Goal: Task Accomplishment & Management: Use online tool/utility

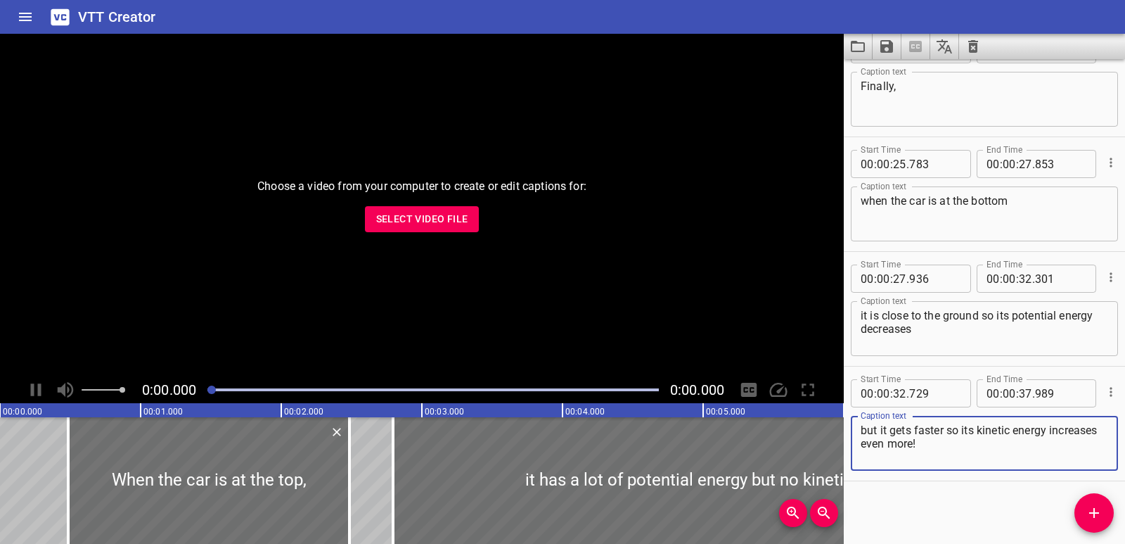
scroll to position [843, 0]
click at [972, 54] on icon "Clear captions" at bounding box center [973, 46] width 17 height 17
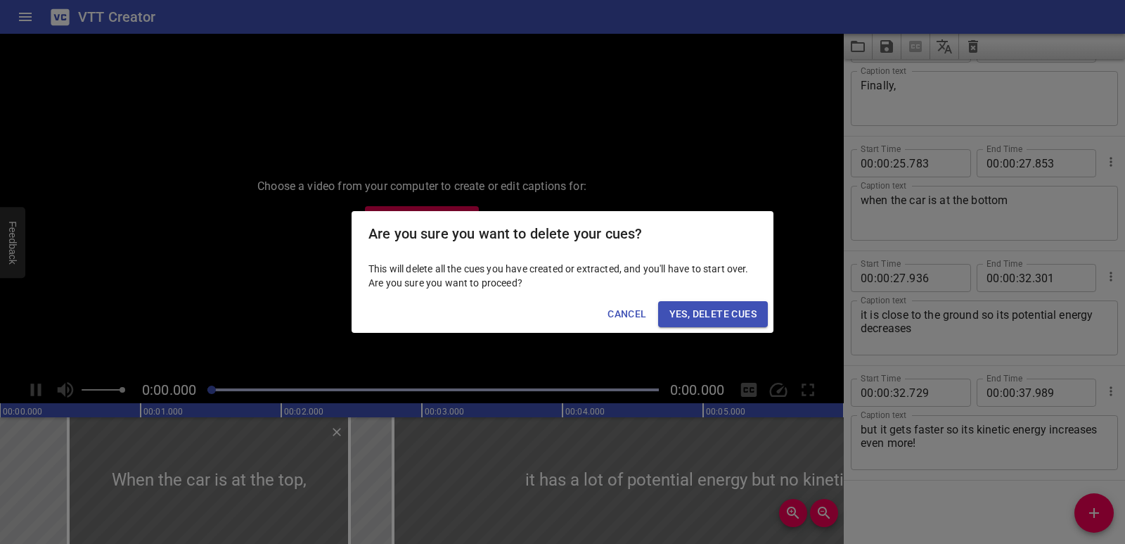
click at [739, 314] on span "Yes, Delete Cues" at bounding box center [713, 314] width 87 height 18
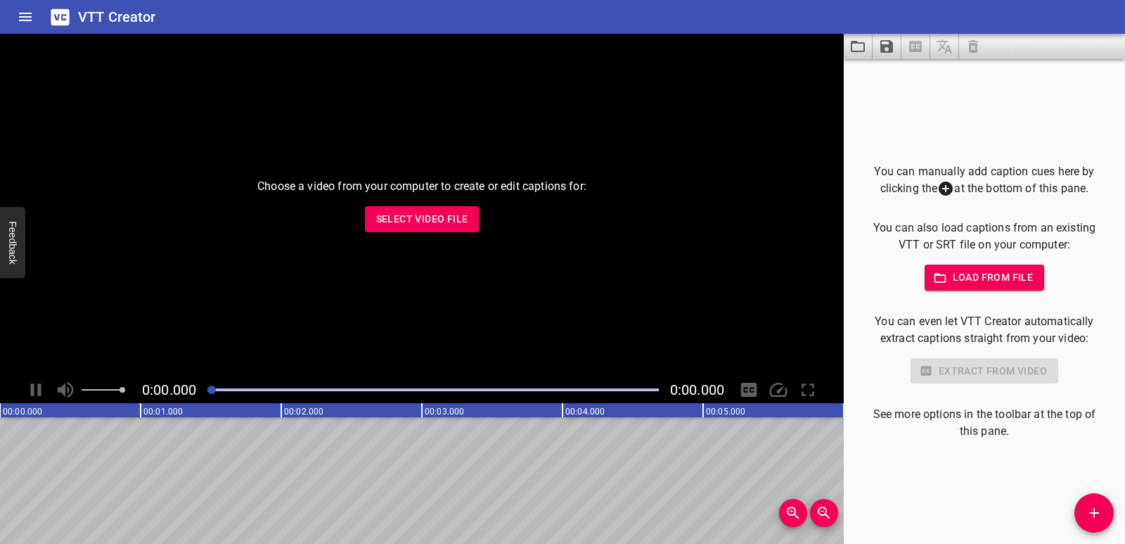
click at [426, 210] on span "Select Video File" at bounding box center [422, 219] width 92 height 18
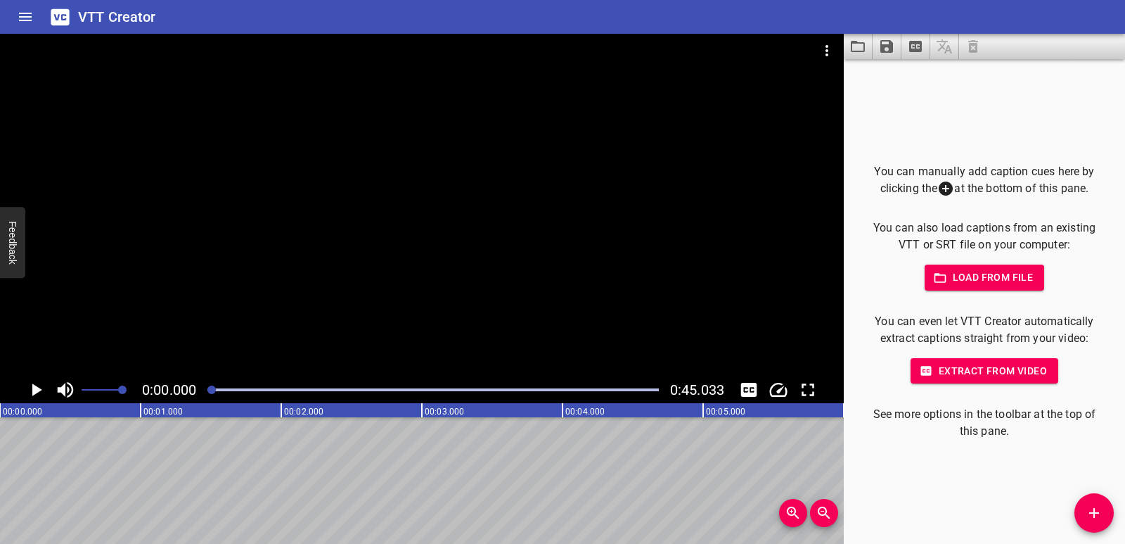
click at [42, 385] on icon "Play/Pause" at bounding box center [35, 389] width 21 height 21
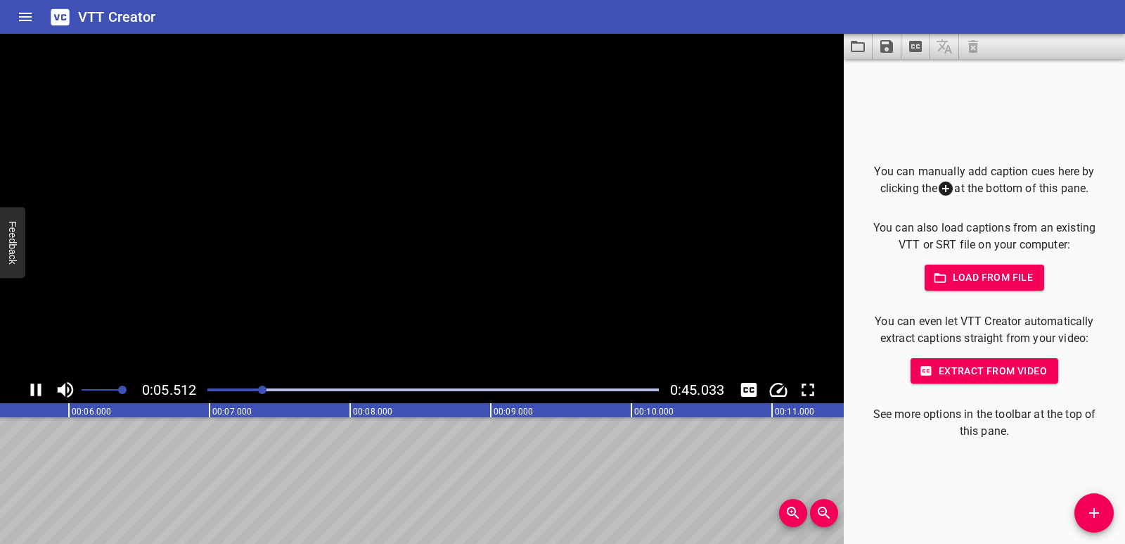
click at [41, 385] on icon "Play/Pause" at bounding box center [36, 389] width 11 height 13
click at [34, 388] on icon "Play/Pause" at bounding box center [37, 389] width 10 height 13
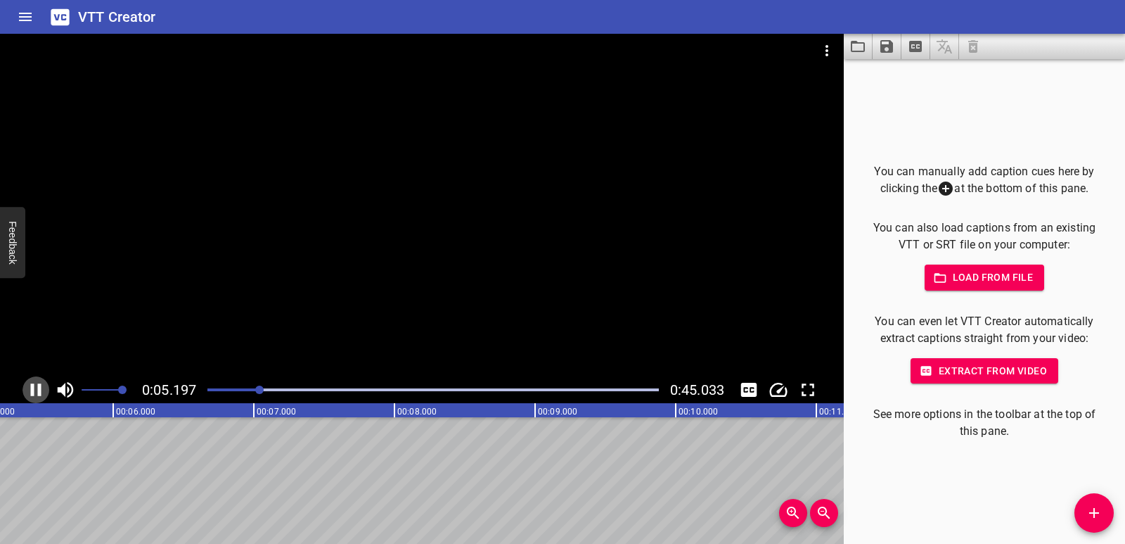
click at [39, 390] on icon "Play/Pause" at bounding box center [36, 389] width 11 height 13
click at [1076, 513] on span "Add Cue" at bounding box center [1094, 512] width 39 height 17
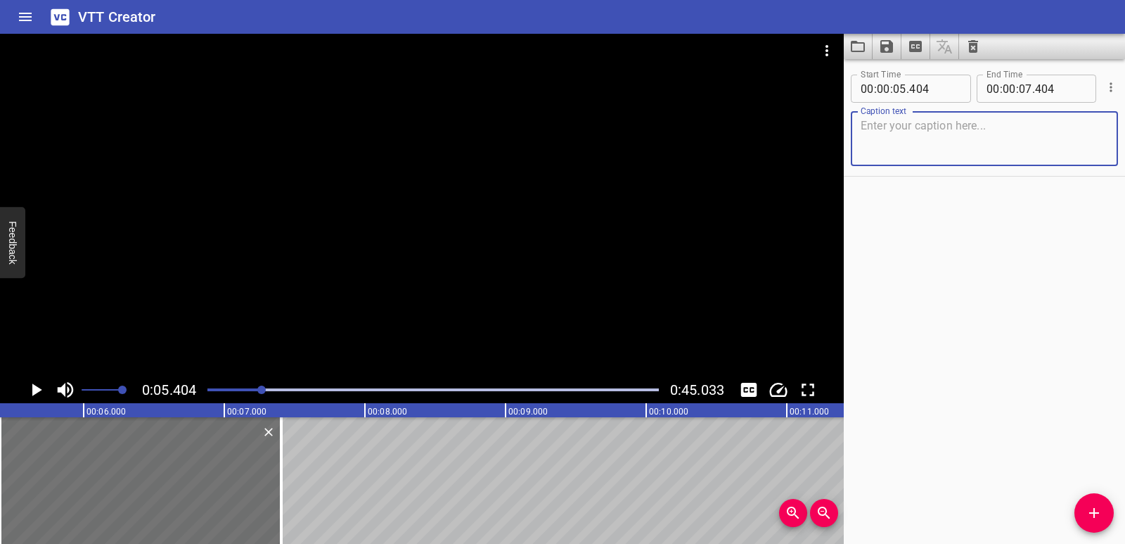
click at [926, 136] on textarea at bounding box center [985, 139] width 248 height 40
click at [872, 129] on textarea "Fillinig the Heat" at bounding box center [985, 139] width 248 height 40
click at [879, 128] on textarea "Filling the Heat" at bounding box center [985, 139] width 248 height 40
drag, startPoint x: 952, startPoint y: 125, endPoint x: 851, endPoint y: 125, distance: 101.3
click at [851, 125] on div "Filling the Heat Caption text" at bounding box center [984, 138] width 267 height 55
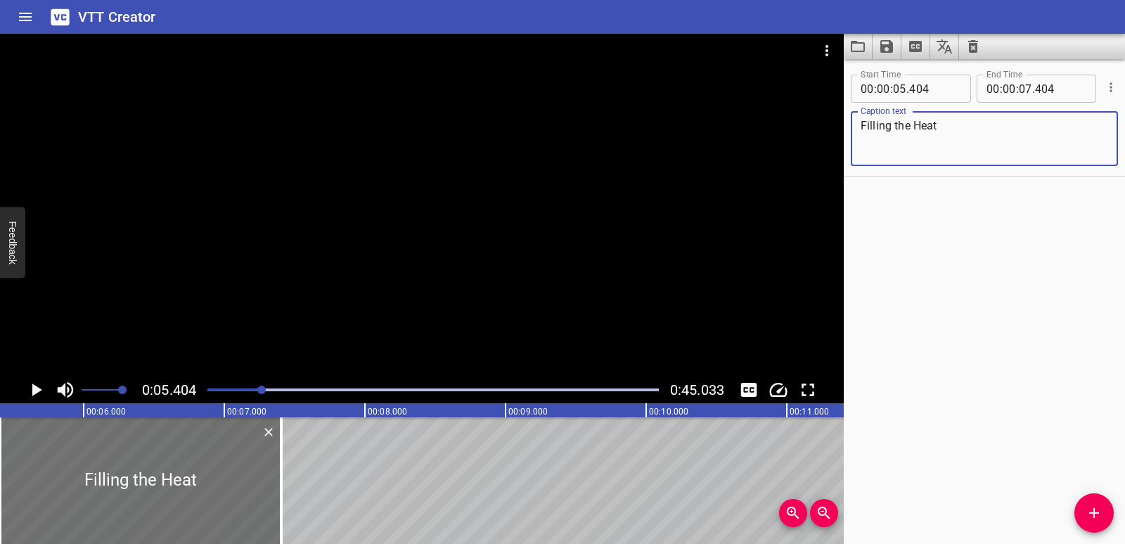
paste textarea "eeling the h"
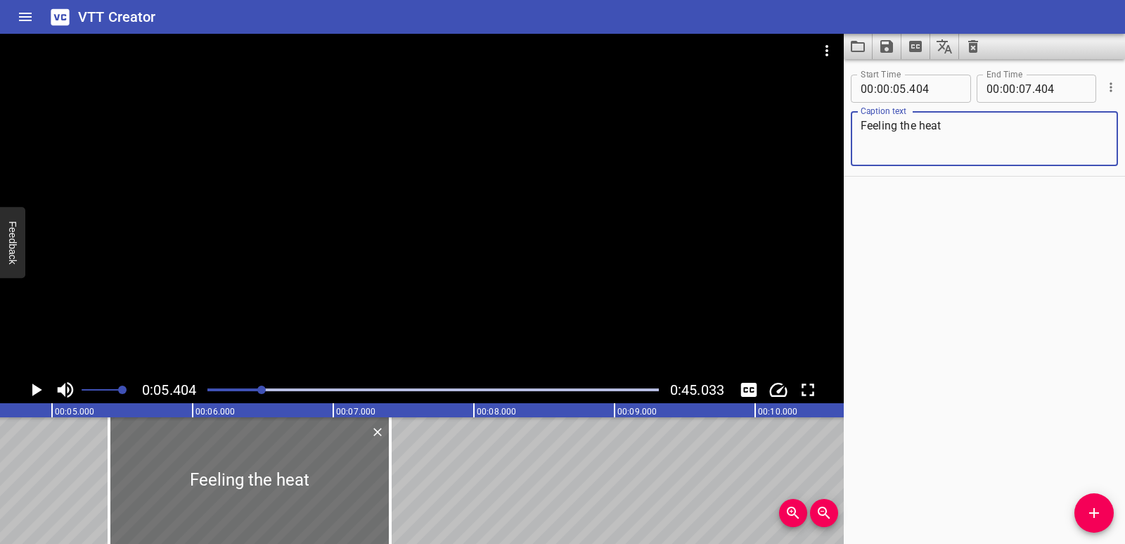
scroll to position [0, 543]
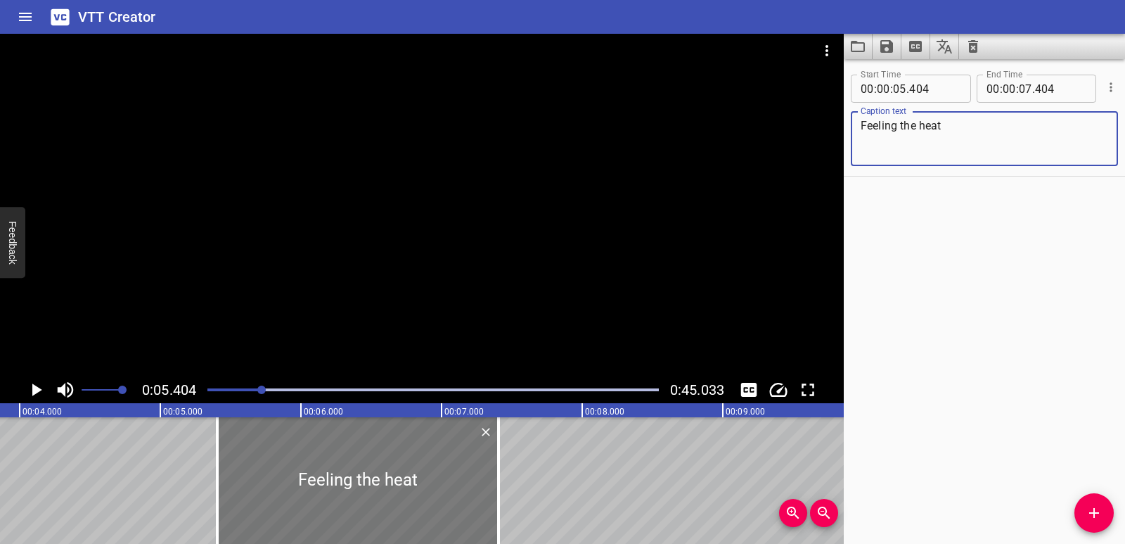
type textarea "Feeling the heat"
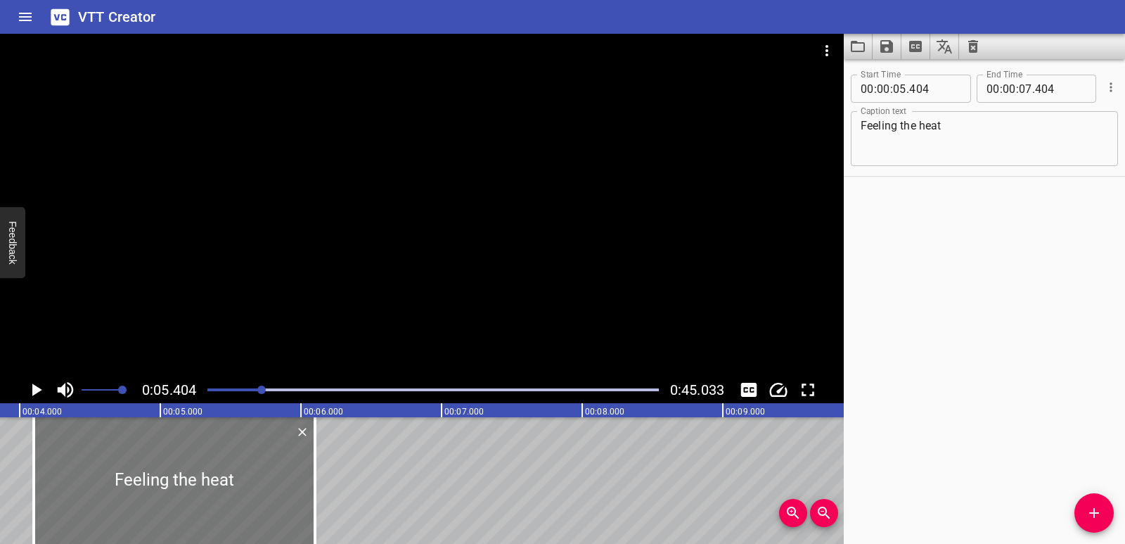
drag, startPoint x: 286, startPoint y: 492, endPoint x: 136, endPoint y: 490, distance: 149.8
click at [136, 490] on div at bounding box center [174, 480] width 281 height 127
type input "04"
type input "099"
type input "06"
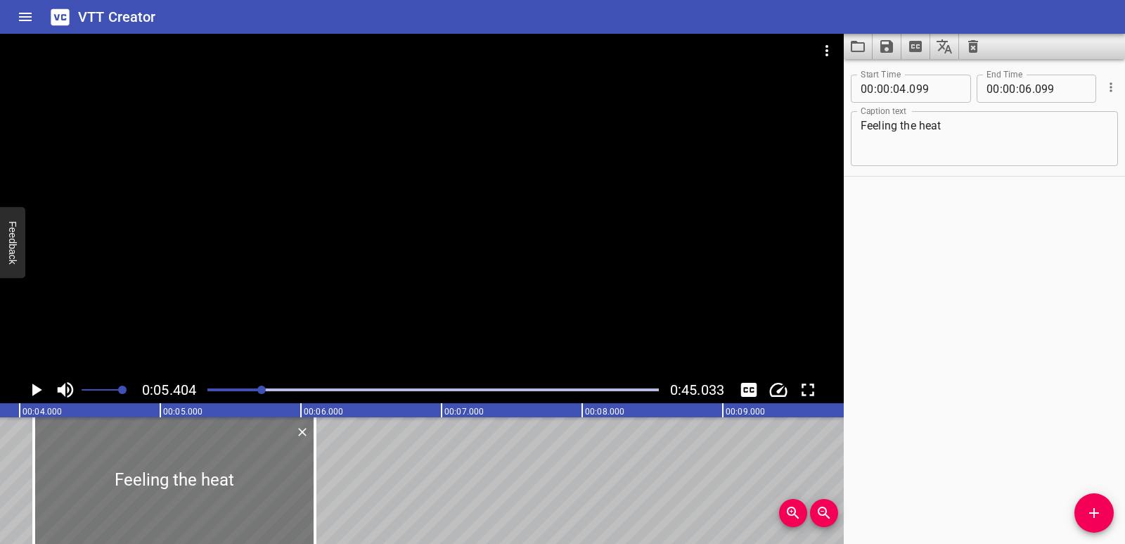
click at [136, 490] on div at bounding box center [174, 480] width 281 height 127
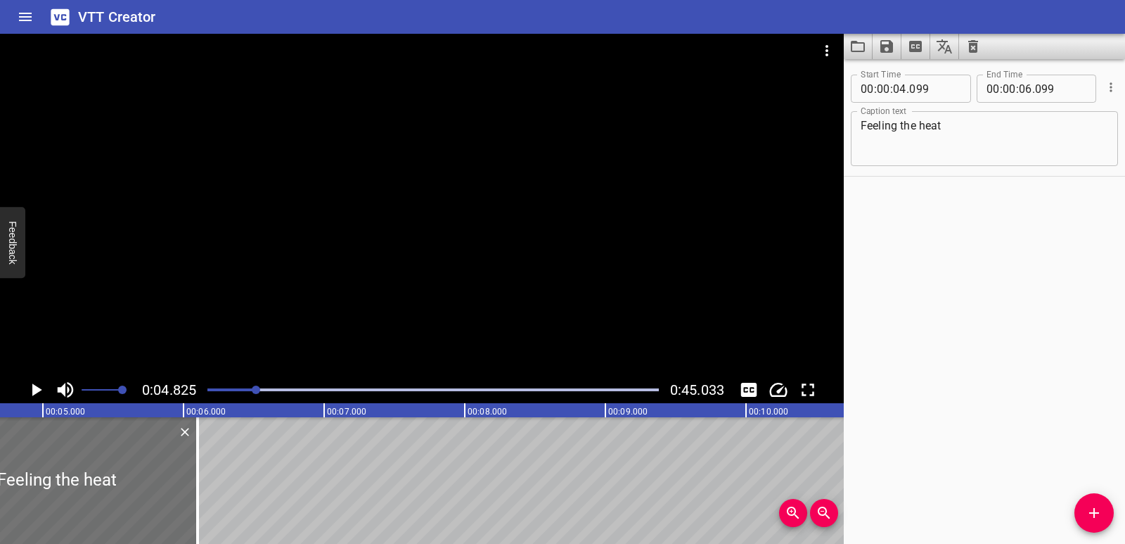
scroll to position [0, 679]
drag, startPoint x: 181, startPoint y: 487, endPoint x: 210, endPoint y: 489, distance: 28.9
click at [211, 489] on div at bounding box center [207, 480] width 14 height 127
type input "309"
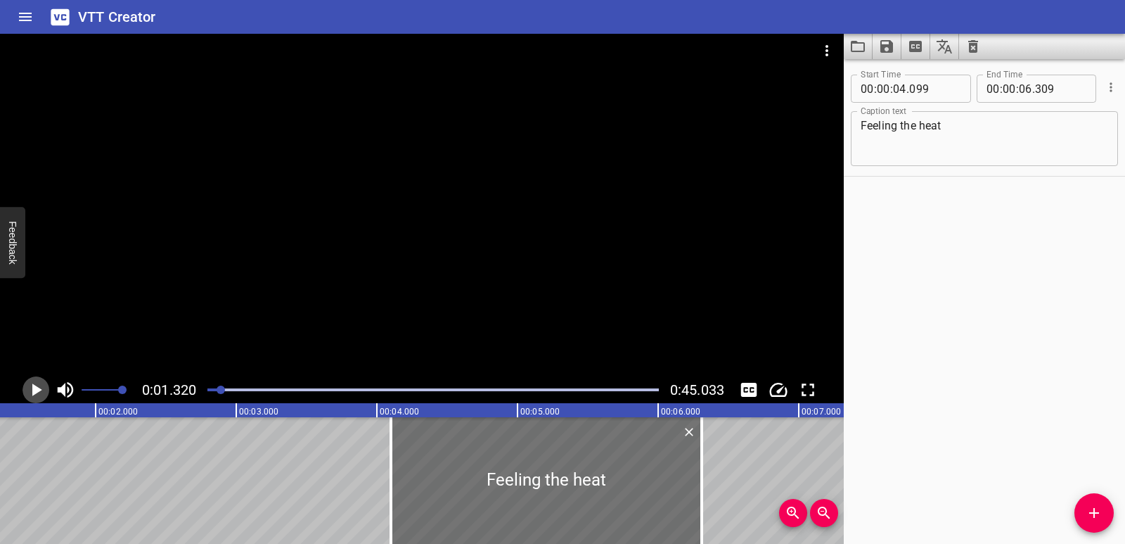
click at [36, 392] on icon "Play/Pause" at bounding box center [37, 389] width 10 height 13
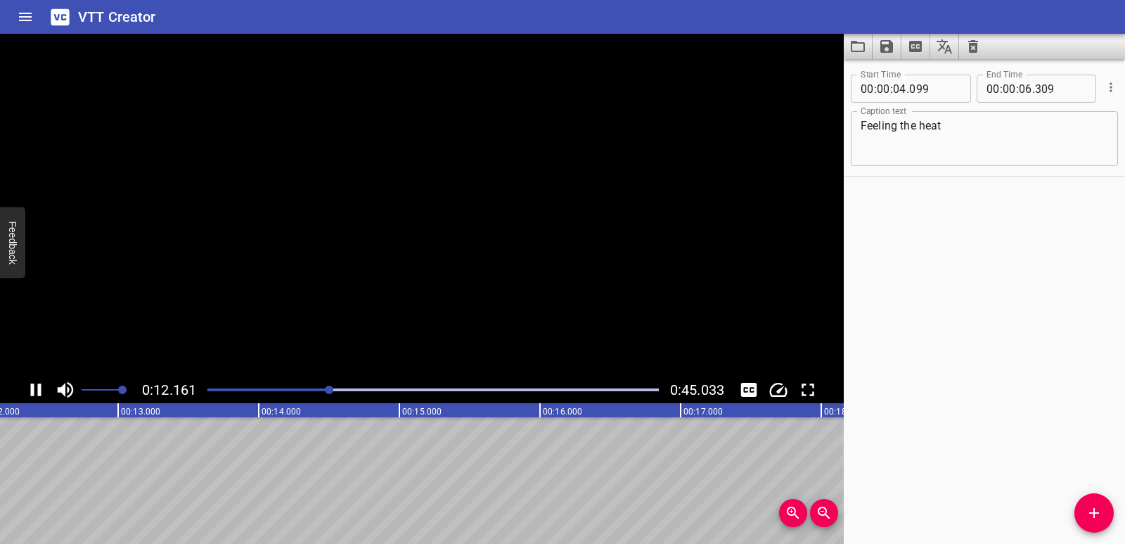
click at [37, 384] on icon "Play/Pause" at bounding box center [35, 389] width 21 height 21
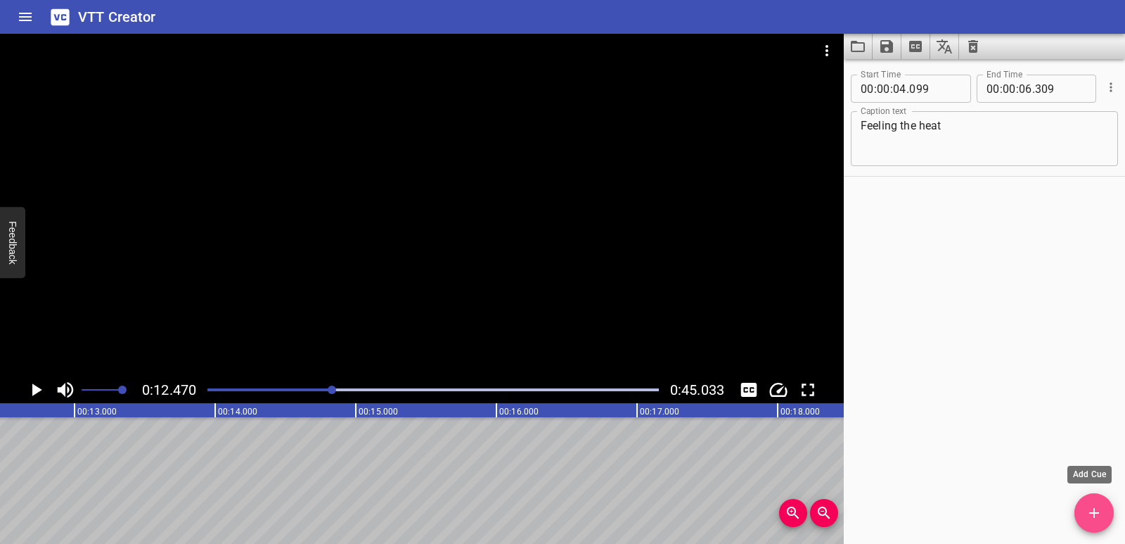
click at [1099, 509] on icon "Add Cue" at bounding box center [1094, 512] width 17 height 17
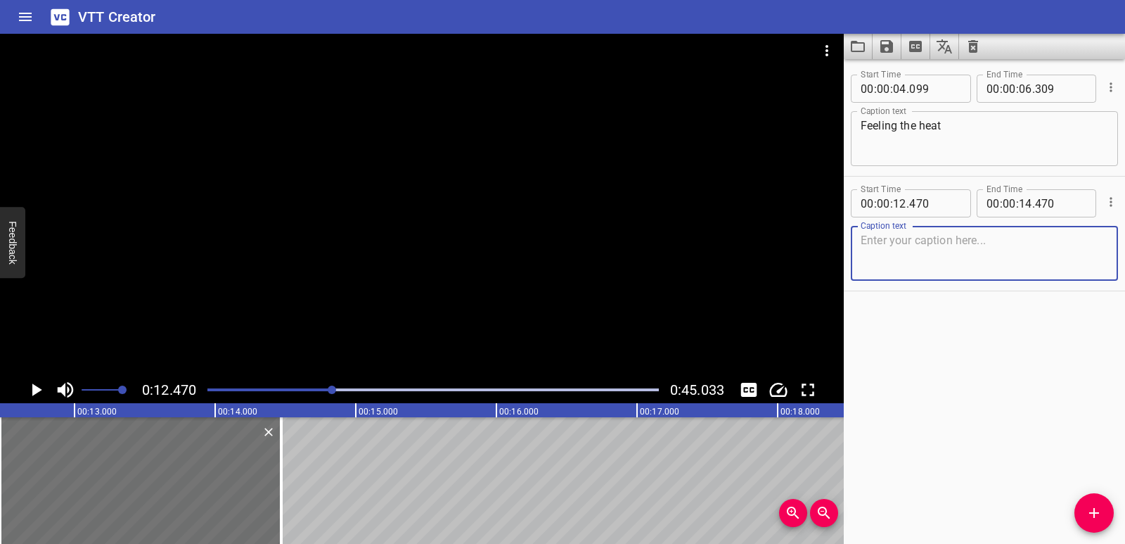
paste textarea "Aisha! Come see this lizard! It’s sunbathing!"
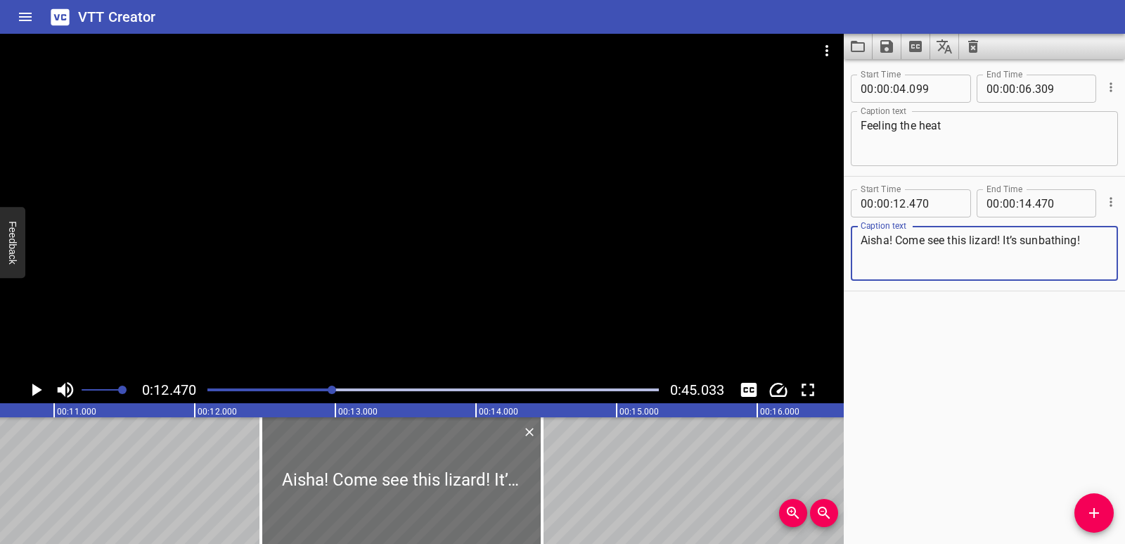
scroll to position [0, 1472]
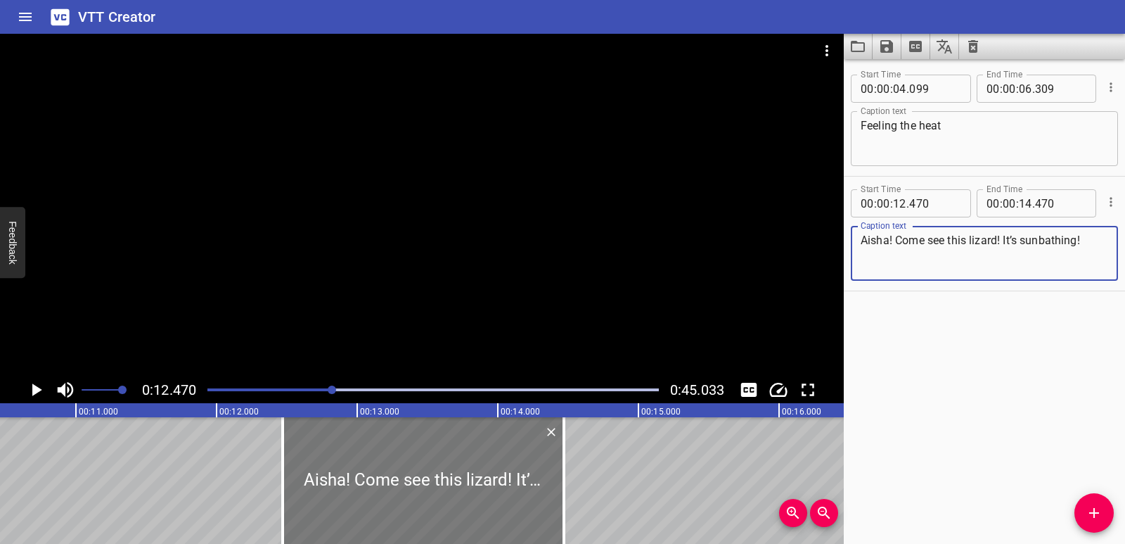
type textarea "Aisha! Come see this lizard! It’s sunbathing!"
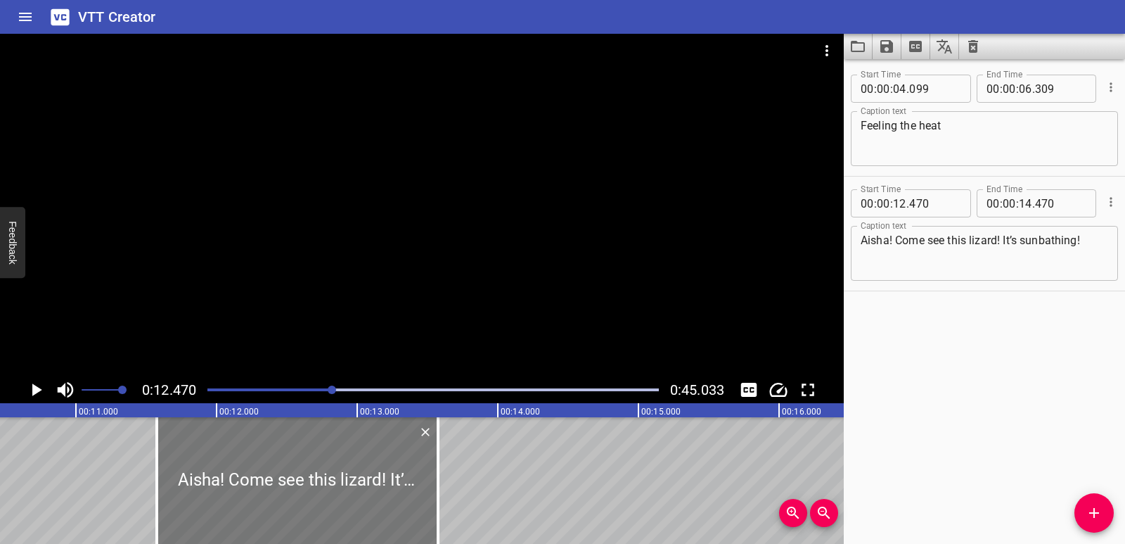
drag, startPoint x: 341, startPoint y: 477, endPoint x: 215, endPoint y: 477, distance: 125.9
click at [215, 477] on div at bounding box center [297, 480] width 281 height 127
type input "11"
type input "575"
type input "13"
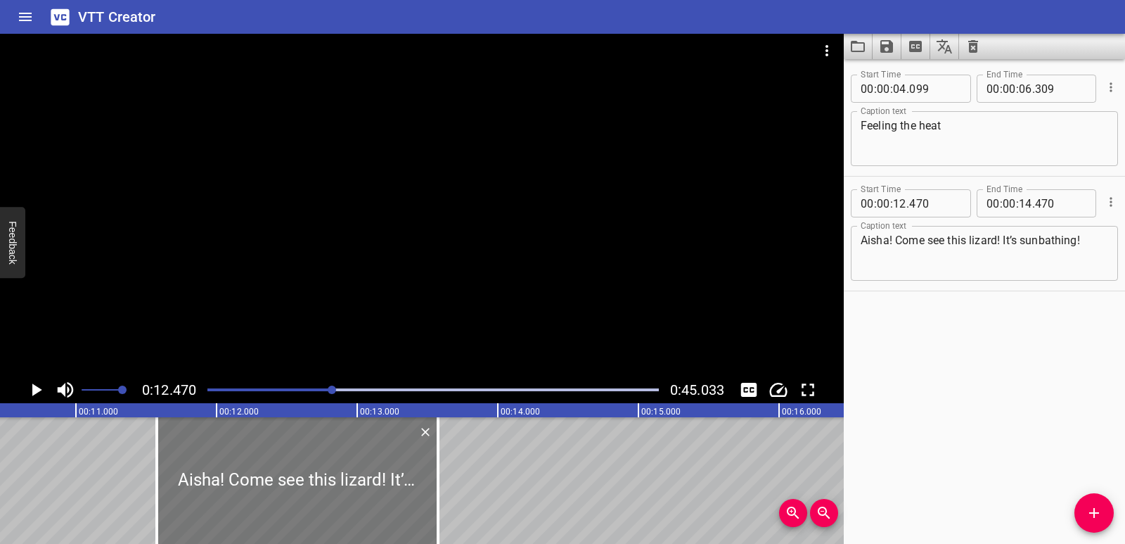
type input "575"
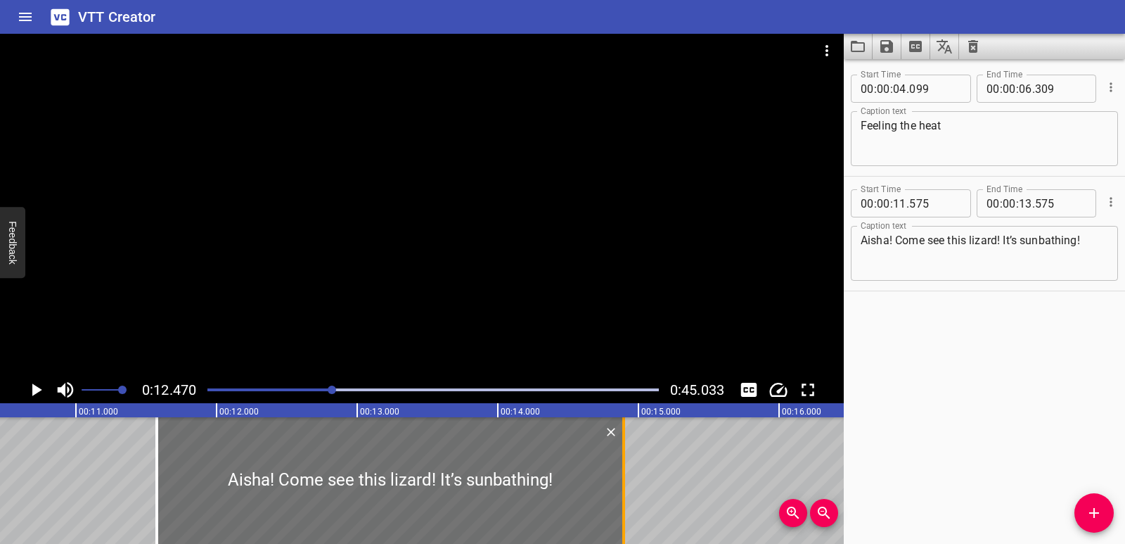
drag, startPoint x: 438, startPoint y: 492, endPoint x: 625, endPoint y: 496, distance: 186.4
click at [625, 496] on div at bounding box center [624, 480] width 3 height 127
type input "14"
type input "900"
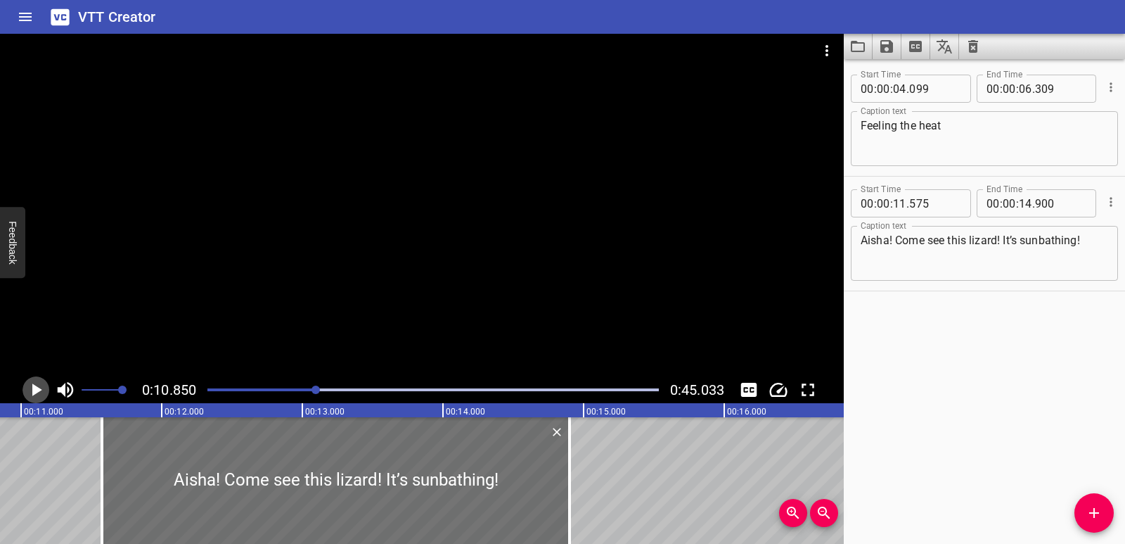
click at [42, 389] on icon "Play/Pause" at bounding box center [35, 389] width 21 height 21
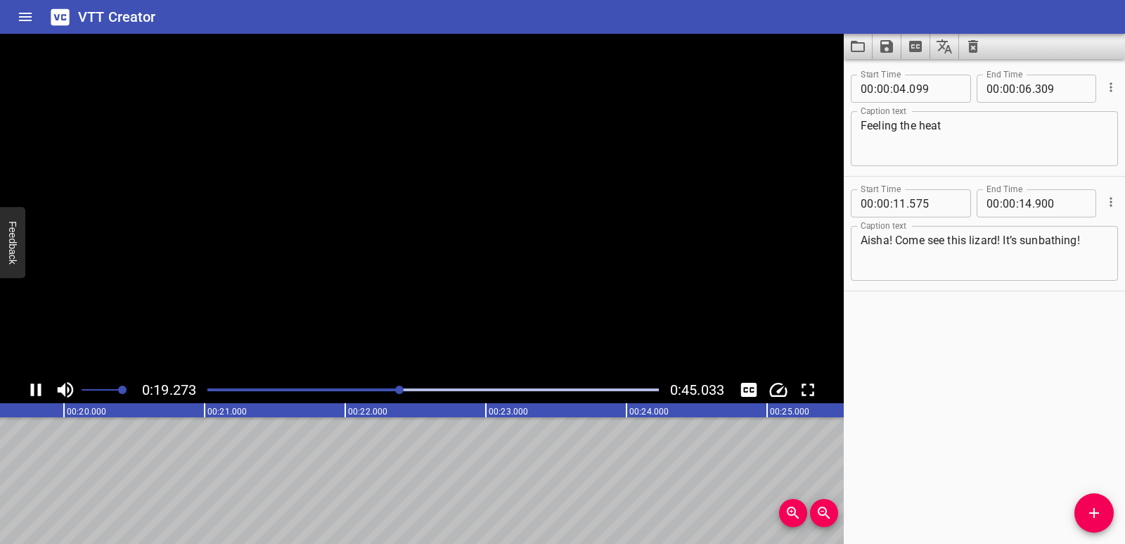
click at [42, 389] on icon "Play/Pause" at bounding box center [35, 389] width 21 height 21
click at [1087, 509] on icon "Add Cue" at bounding box center [1094, 512] width 17 height 17
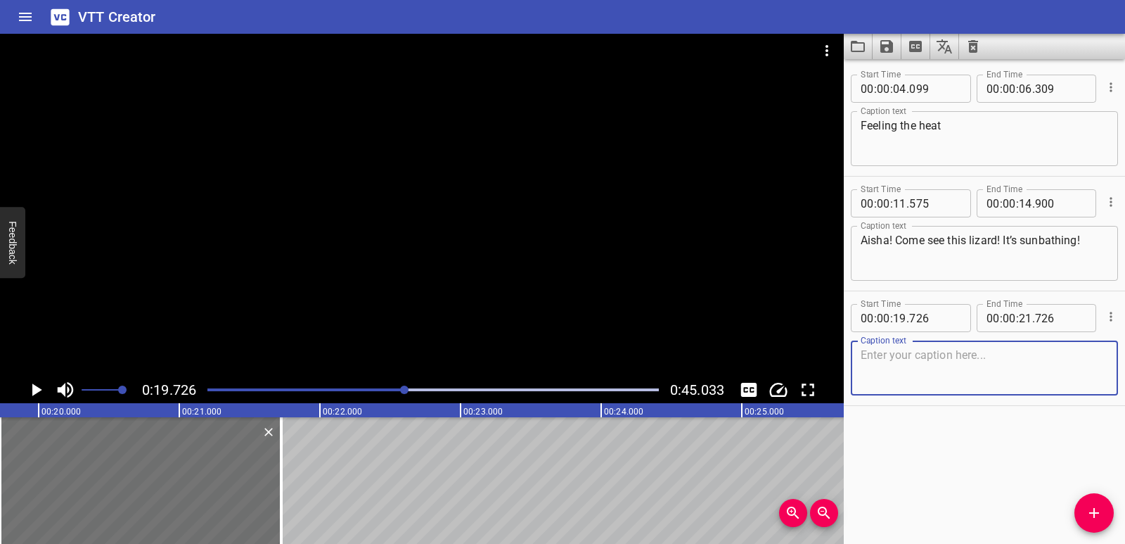
click at [958, 388] on textarea at bounding box center [985, 368] width 248 height 40
paste textarea "Aisha: It’s so hot out here, but it looks like it’s enjoying the heat!"
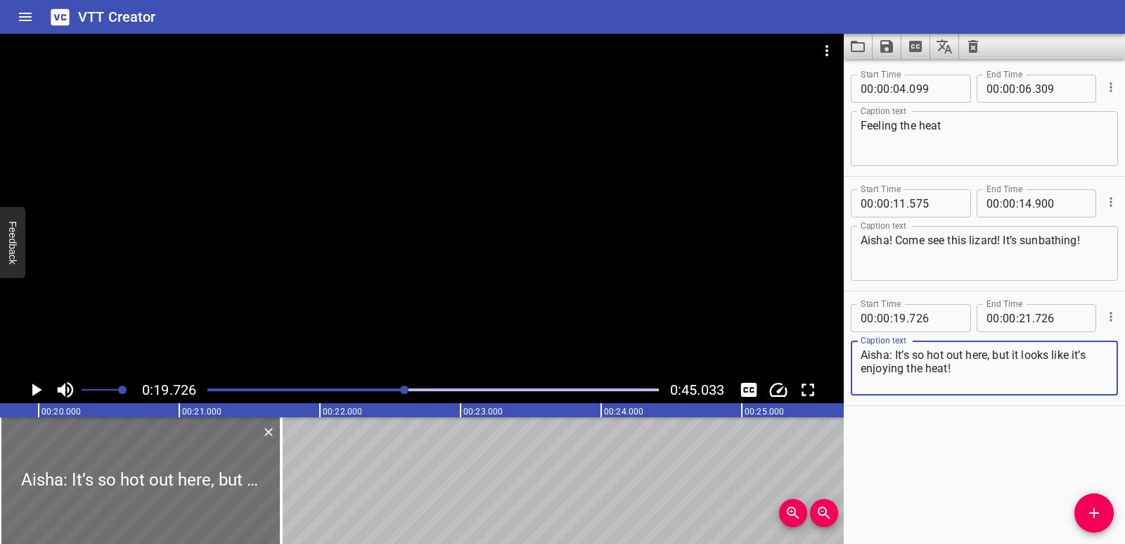
scroll to position [0, 2667]
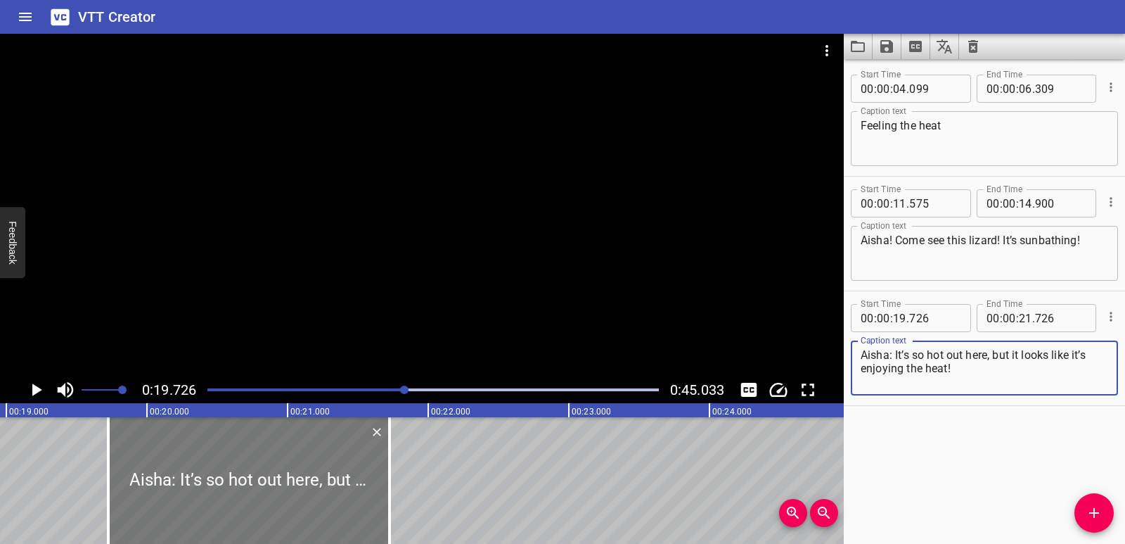
type textarea "Aisha: It’s so hot out here, but it looks like it’s enjoying the heat!"
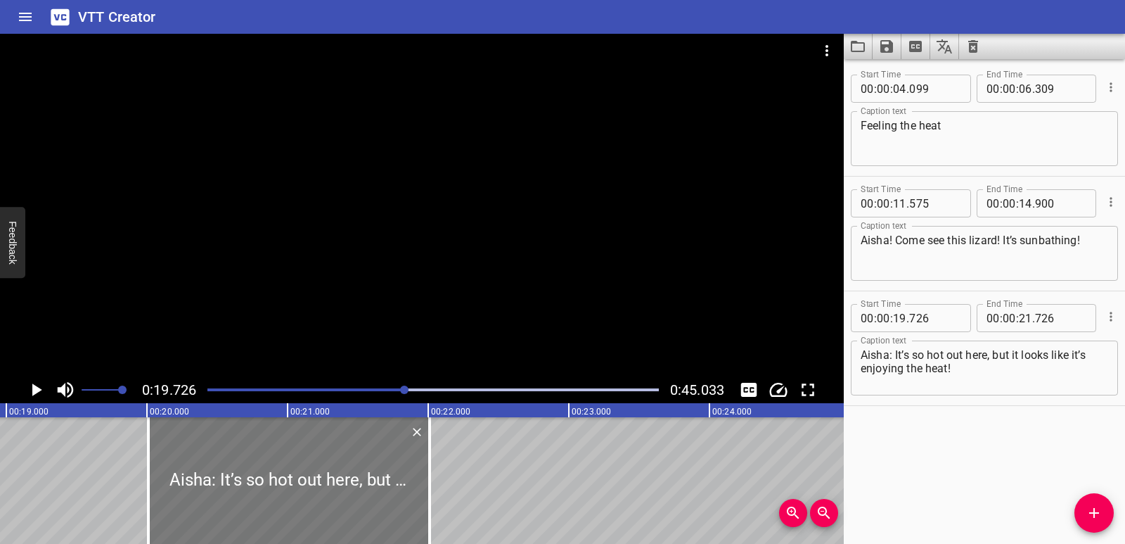
drag, startPoint x: 301, startPoint y: 499, endPoint x: 341, endPoint y: 500, distance: 40.1
click at [341, 500] on div at bounding box center [288, 480] width 281 height 127
type input "20"
type input "011"
type input "22"
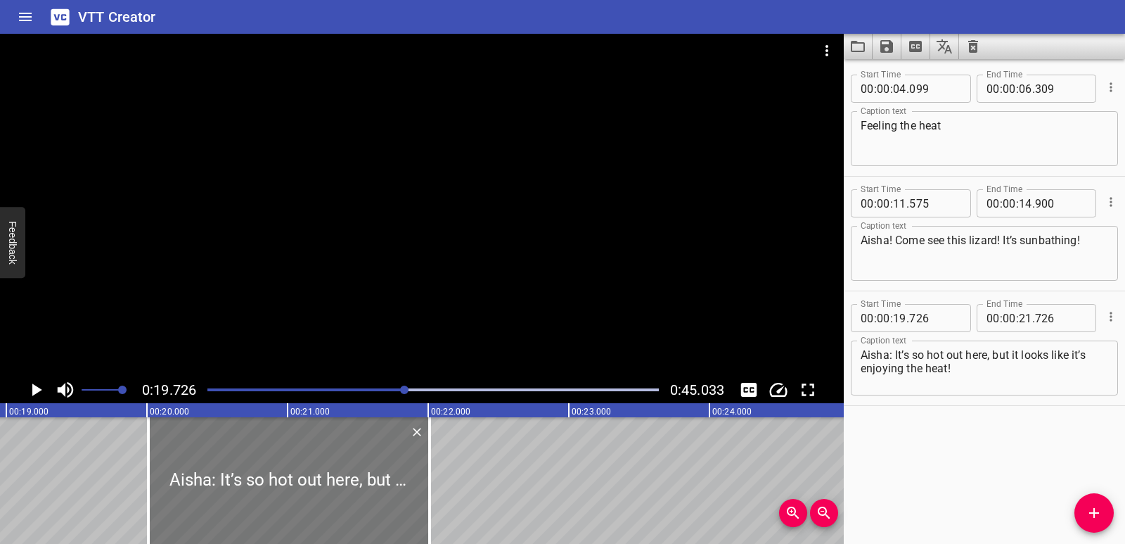
type input "011"
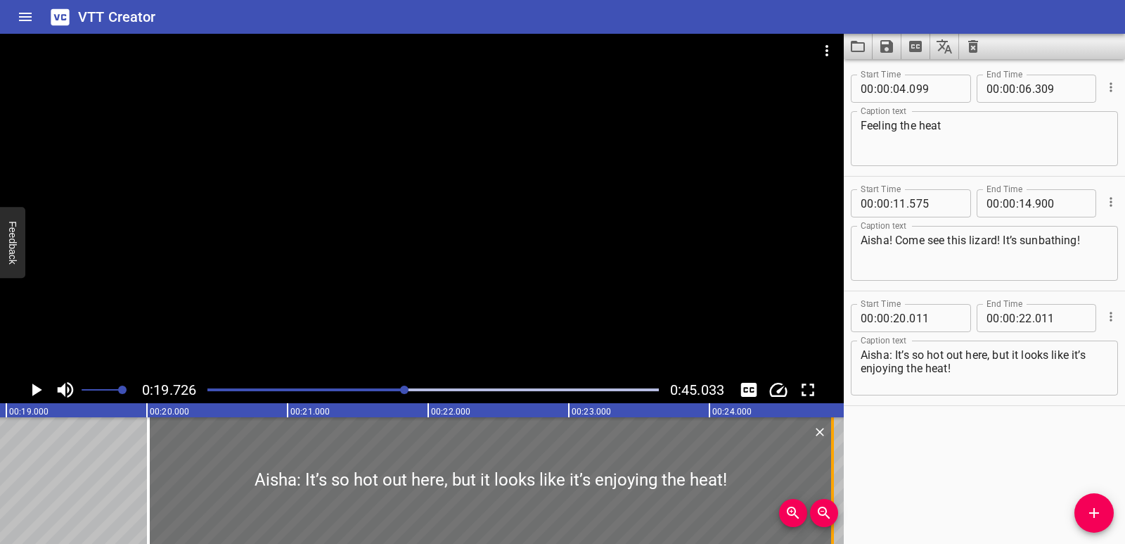
drag, startPoint x: 426, startPoint y: 488, endPoint x: 829, endPoint y: 466, distance: 403.6
click at [829, 466] on div at bounding box center [833, 480] width 14 height 127
type input "24"
type input "876"
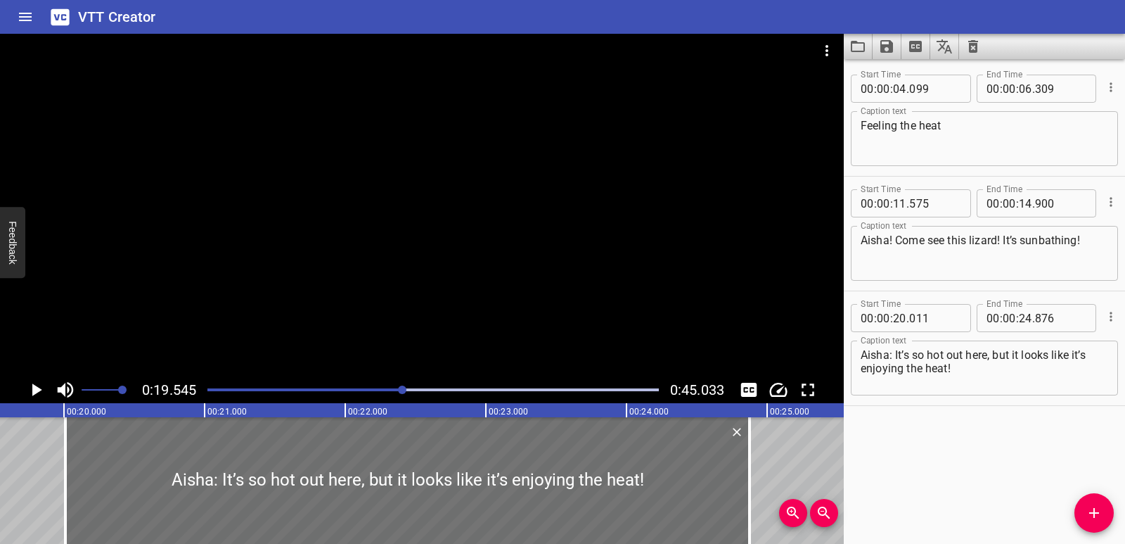
click at [37, 378] on button "Play/Pause" at bounding box center [36, 389] width 27 height 27
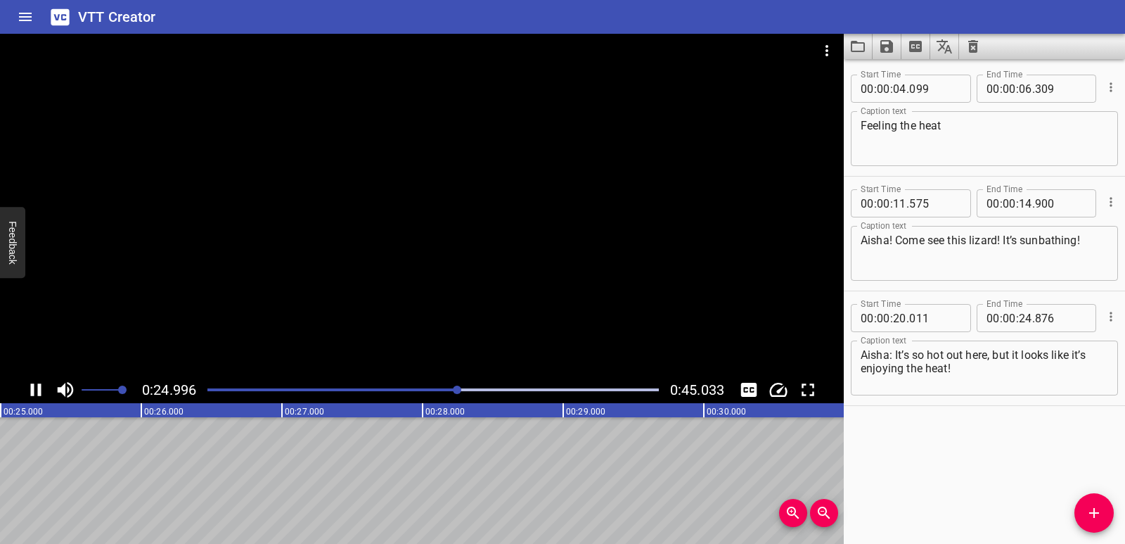
click at [38, 385] on icon "Play/Pause" at bounding box center [36, 389] width 11 height 13
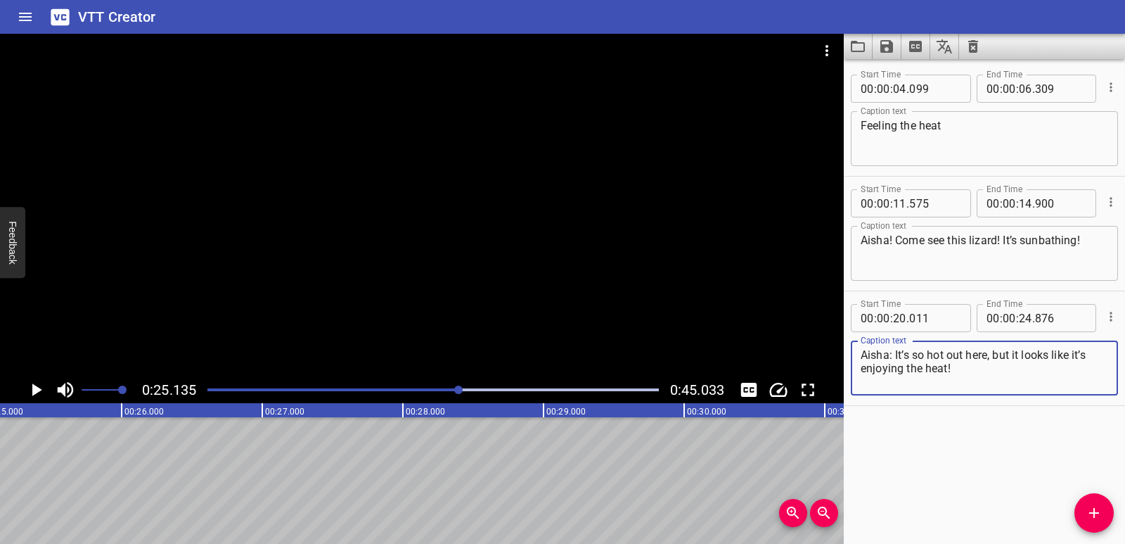
drag, startPoint x: 895, startPoint y: 357, endPoint x: 758, endPoint y: 374, distance: 137.4
click at [758, 374] on main "0:25.135 0:45.033 00:00.000 00:01.000 00:02.000 00:03.000 00:04.000 00:05.000 0…" at bounding box center [562, 289] width 1125 height 510
click at [900, 372] on textarea "Aisha: It’s so hot out here, but it looks like it’s enjoying the heat!" at bounding box center [985, 368] width 248 height 40
drag, startPoint x: 895, startPoint y: 355, endPoint x: 831, endPoint y: 354, distance: 64.0
click at [831, 354] on main "0:25.135 0:45.033 00:00.000 00:01.000 00:02.000 00:03.000 00:04.000 00:05.000 0…" at bounding box center [562, 289] width 1125 height 510
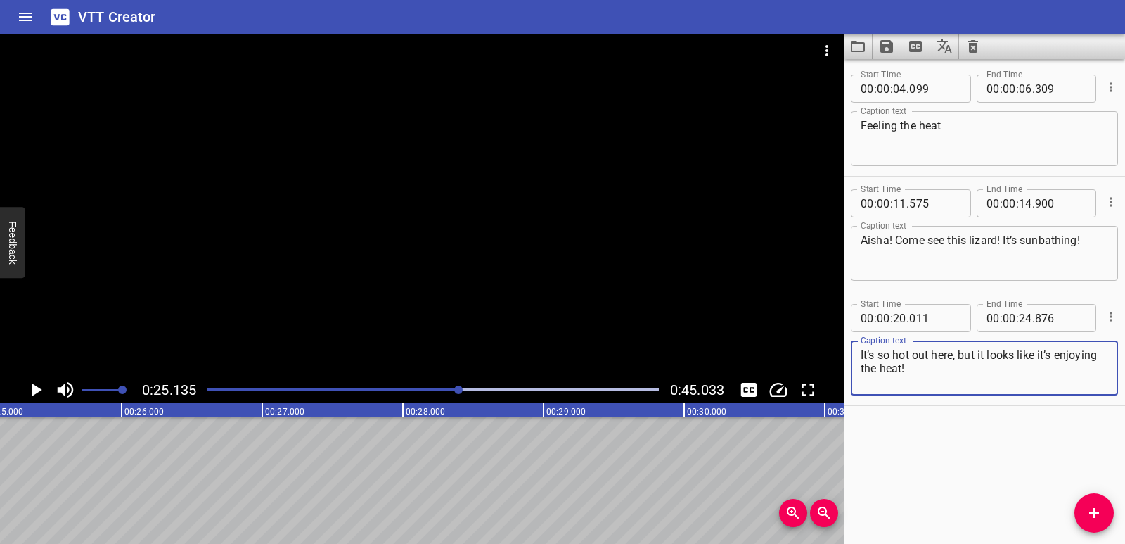
type textarea "It’s so hot out here, but it looks like it’s enjoying the heat!"
click at [1085, 502] on button "Add Cue" at bounding box center [1094, 512] width 39 height 39
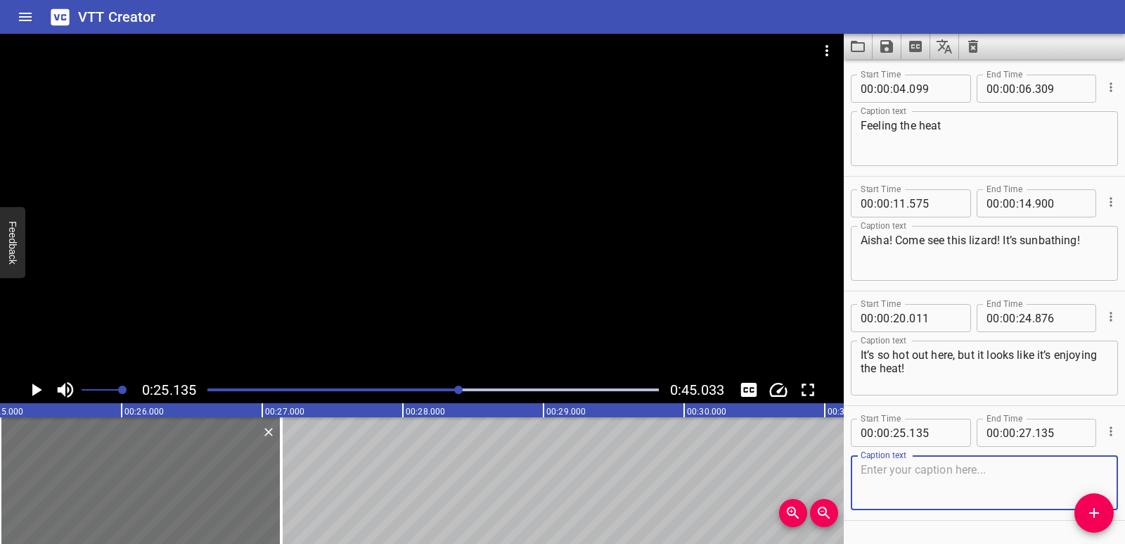
scroll to position [40, 0]
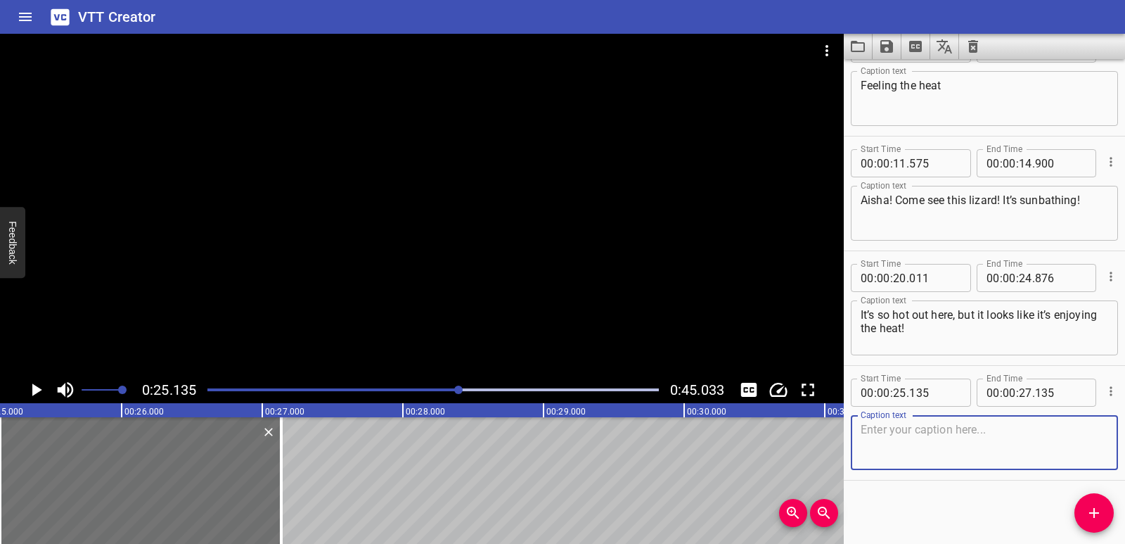
click at [931, 440] on textarea at bounding box center [985, 443] width 248 height 40
paste textarea "Yeah! The lizard is warming itself up. It’s like it’s at the beach!"
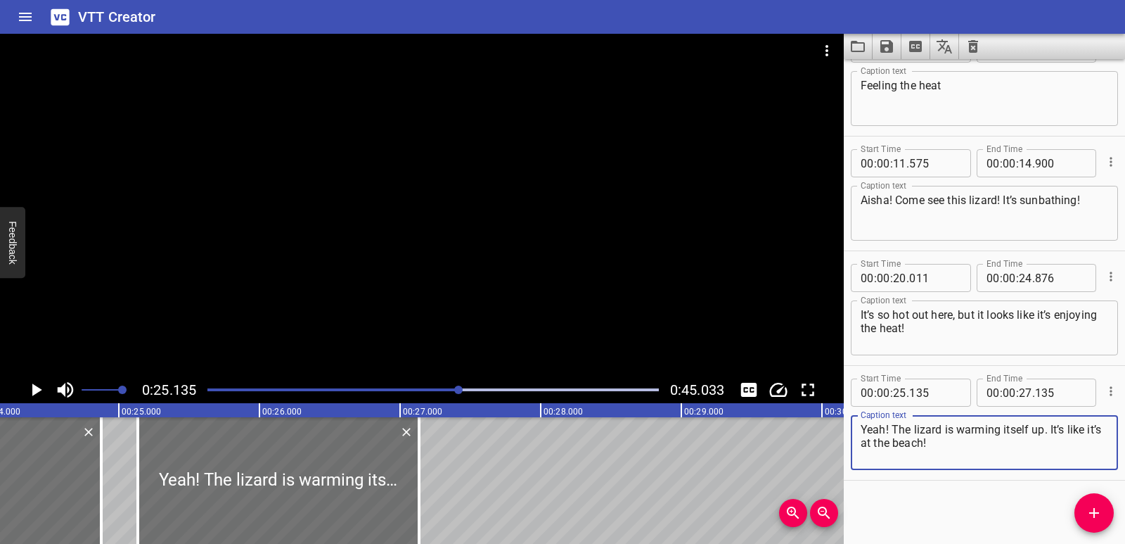
scroll to position [0, 3383]
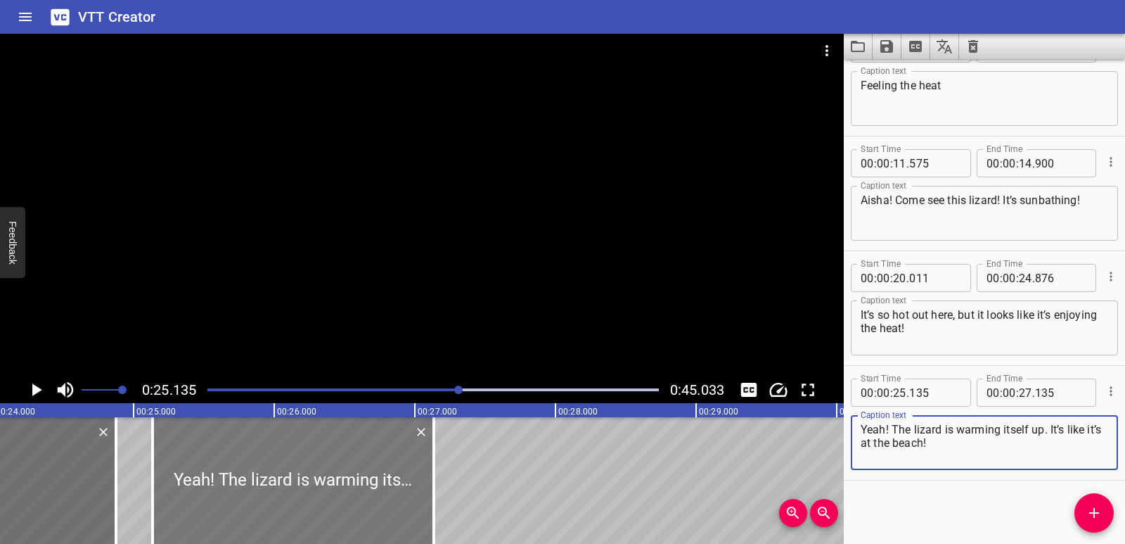
type textarea "Yeah! The lizard is warming itself up. It’s like it’s at the beach!"
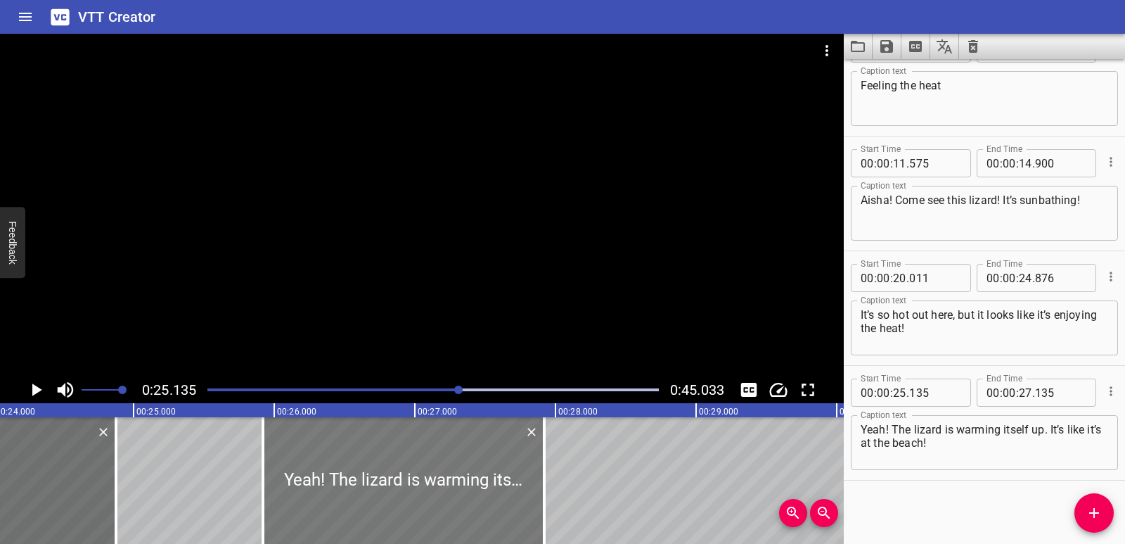
drag, startPoint x: 341, startPoint y: 490, endPoint x: 452, endPoint y: 499, distance: 110.8
click at [452, 499] on div at bounding box center [403, 480] width 281 height 127
type input "920"
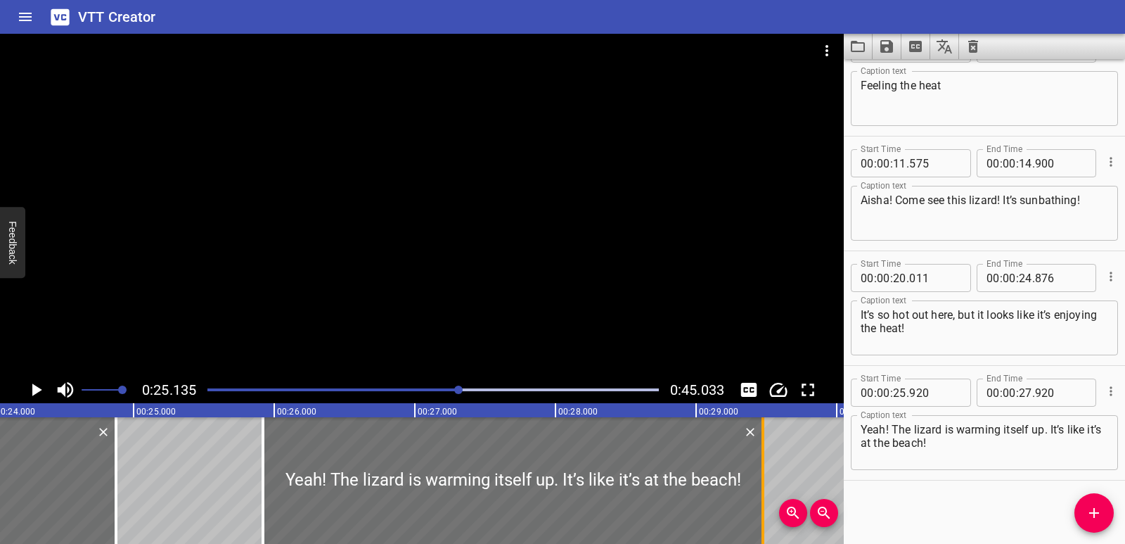
drag, startPoint x: 548, startPoint y: 487, endPoint x: 815, endPoint y: 473, distance: 267.0
click at [770, 473] on div at bounding box center [763, 480] width 14 height 127
type input "29"
type input "815"
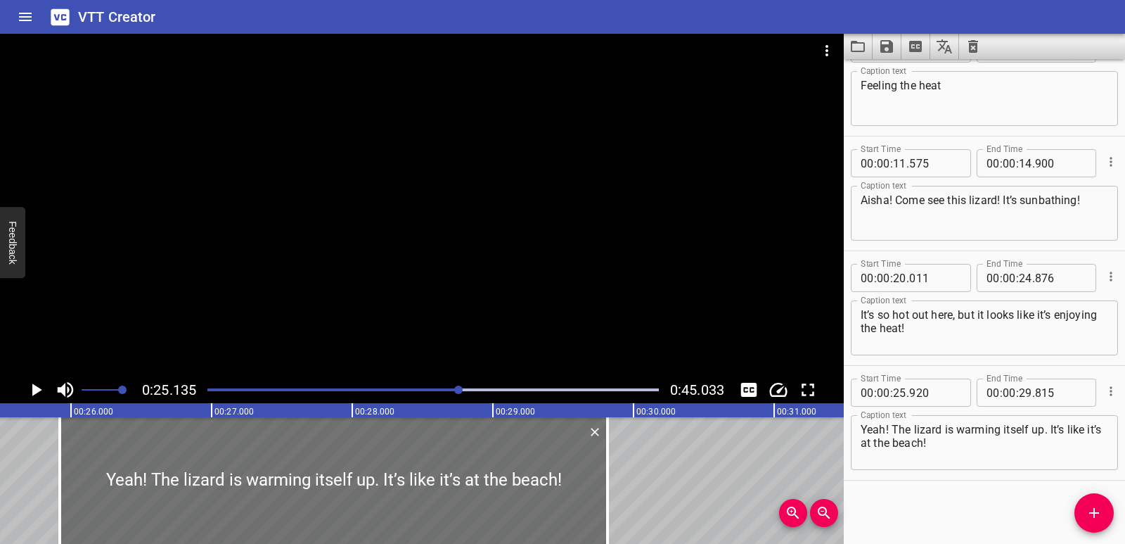
scroll to position [0, 3594]
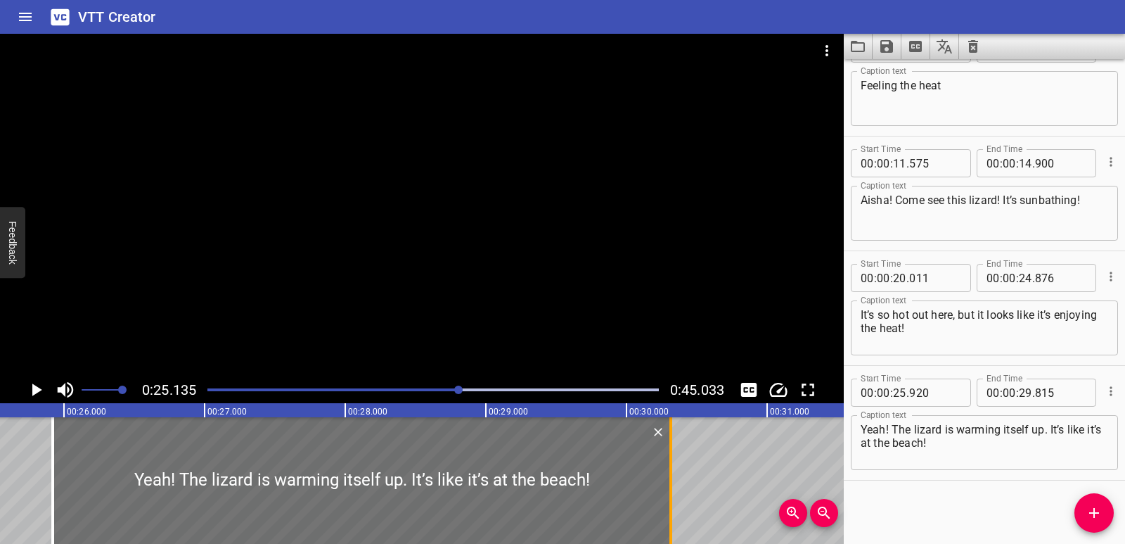
drag, startPoint x: 599, startPoint y: 476, endPoint x: 670, endPoint y: 481, distance: 70.6
click at [670, 481] on div at bounding box center [671, 480] width 3 height 127
type input "30"
type input "315"
click at [13, 468] on div "Feeling the heat Aisha! Come see this lizard! It’s sunbathing! It’s so hot out …" at bounding box center [626, 480] width 8441 height 127
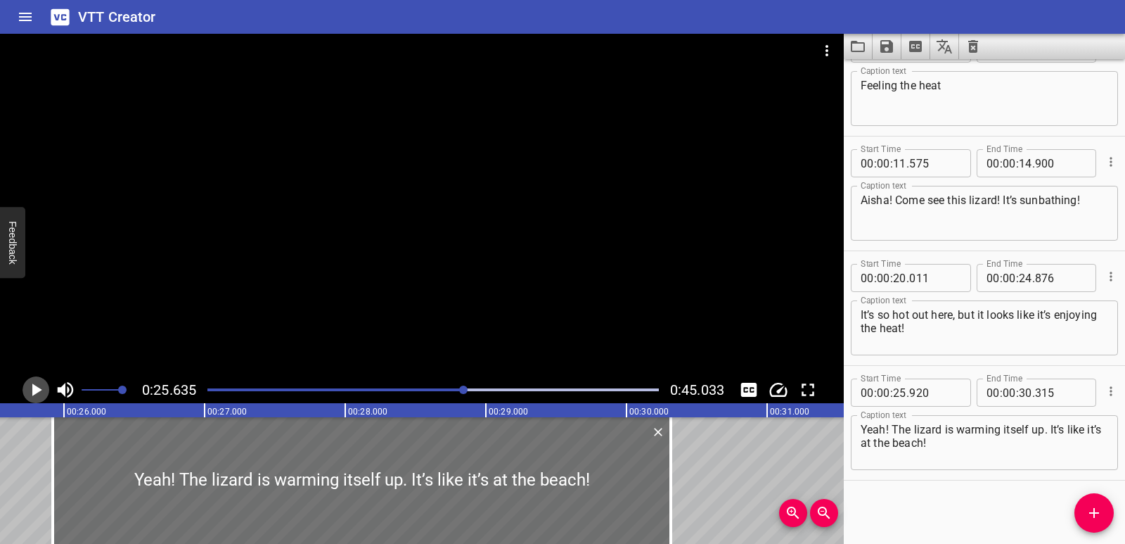
click at [34, 395] on icon "Play/Pause" at bounding box center [35, 389] width 21 height 21
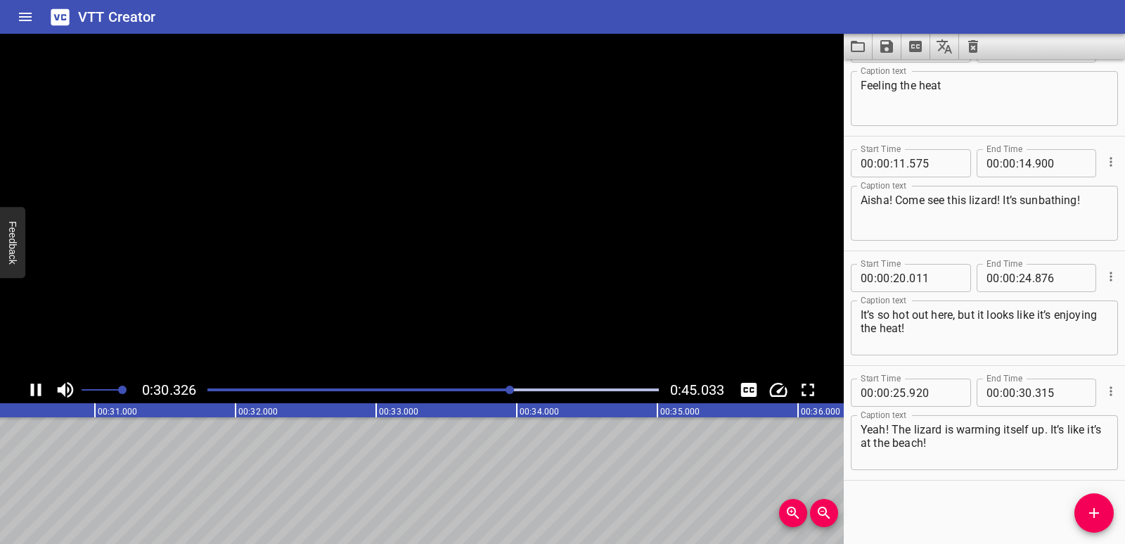
click at [34, 395] on icon "Play/Pause" at bounding box center [35, 389] width 21 height 21
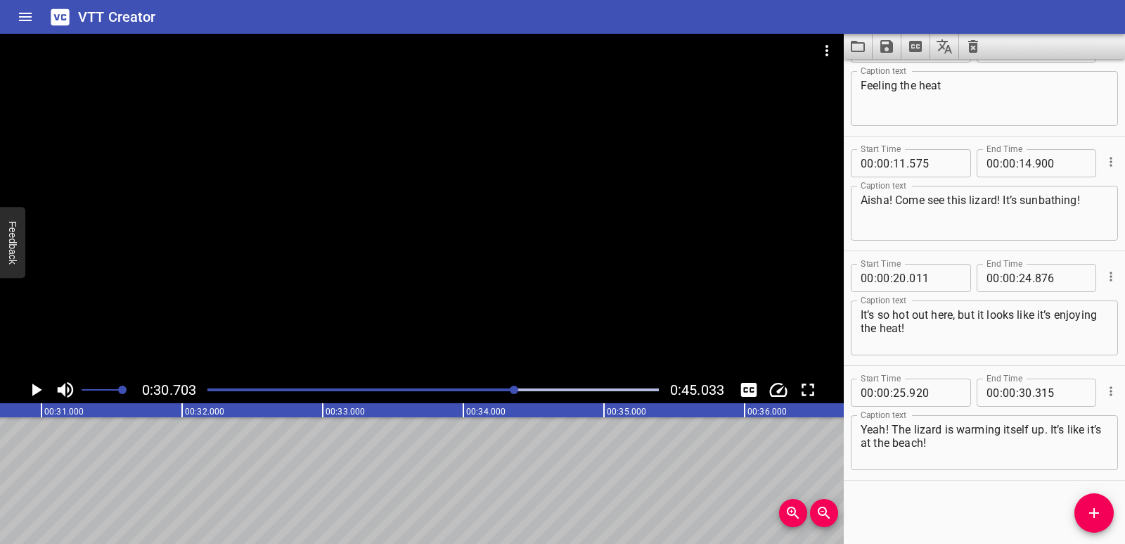
click at [25, 393] on icon "Play/Pause" at bounding box center [35, 389] width 21 height 21
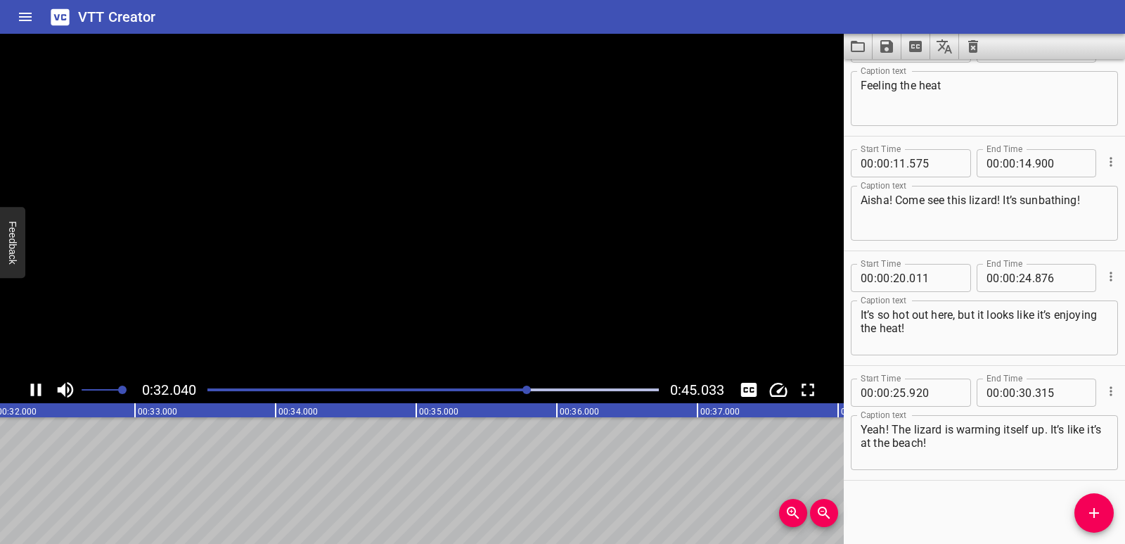
click at [42, 391] on icon "Play/Pause" at bounding box center [35, 389] width 21 height 21
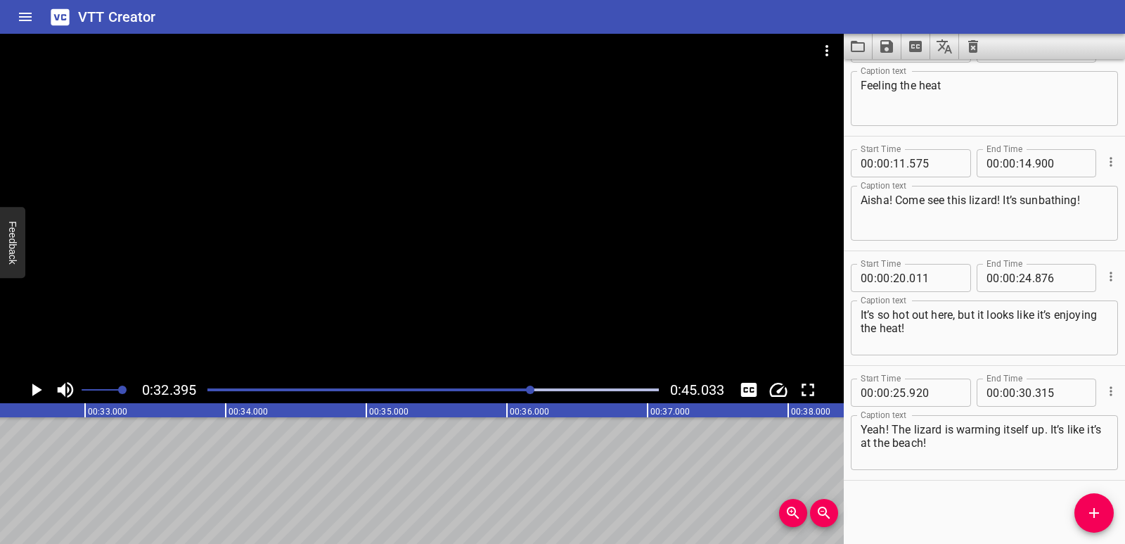
click at [1092, 508] on icon "Add Cue" at bounding box center [1094, 512] width 17 height 17
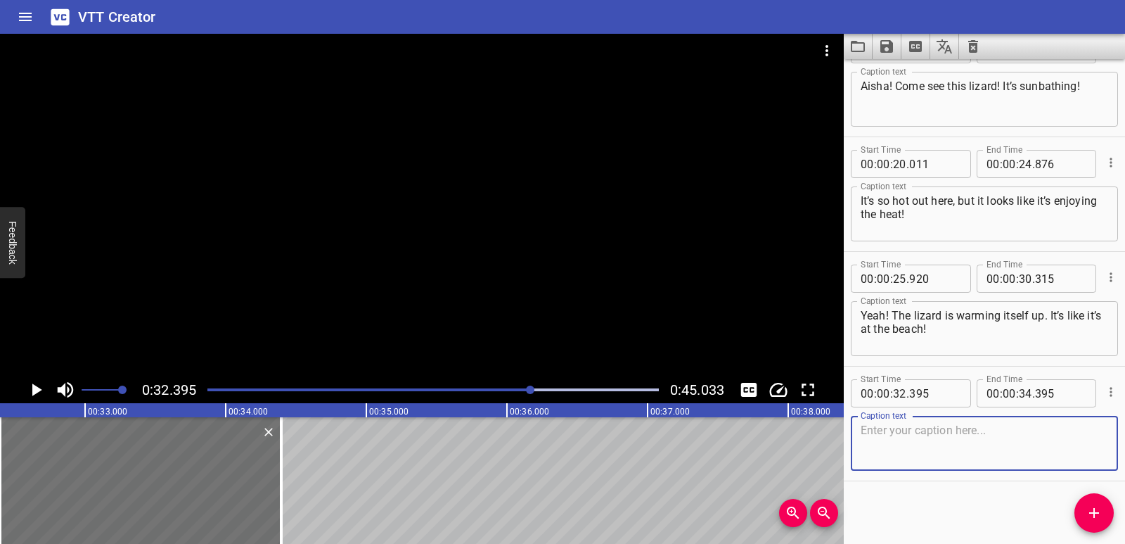
scroll to position [155, 0]
click at [910, 434] on textarea at bounding box center [985, 443] width 248 height 40
paste textarea "But look at the cat! It doesn’t want to come out from under the tree."
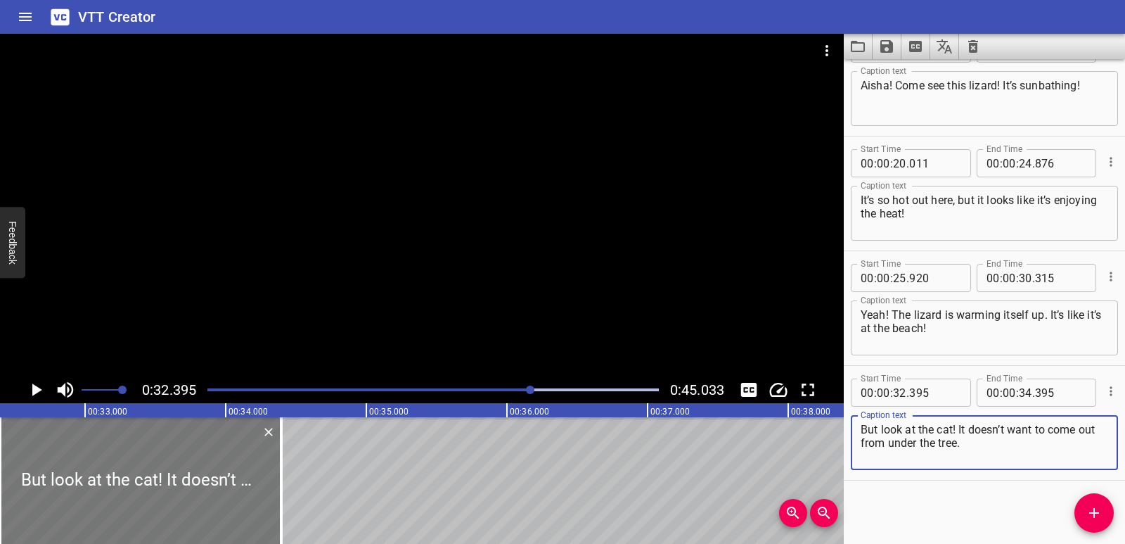
type textarea "But look at the cat! It doesn’t want to come out from under the tree."
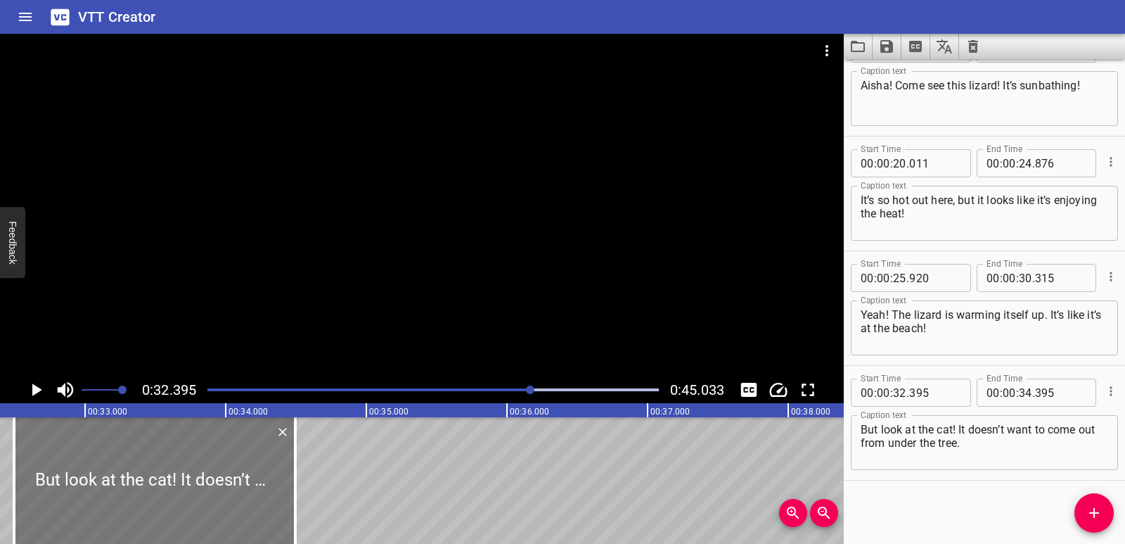
drag, startPoint x: 179, startPoint y: 468, endPoint x: 193, endPoint y: 469, distance: 14.1
click at [193, 469] on div at bounding box center [154, 480] width 281 height 127
type input "495"
drag, startPoint x: 220, startPoint y: 470, endPoint x: 228, endPoint y: 471, distance: 7.9
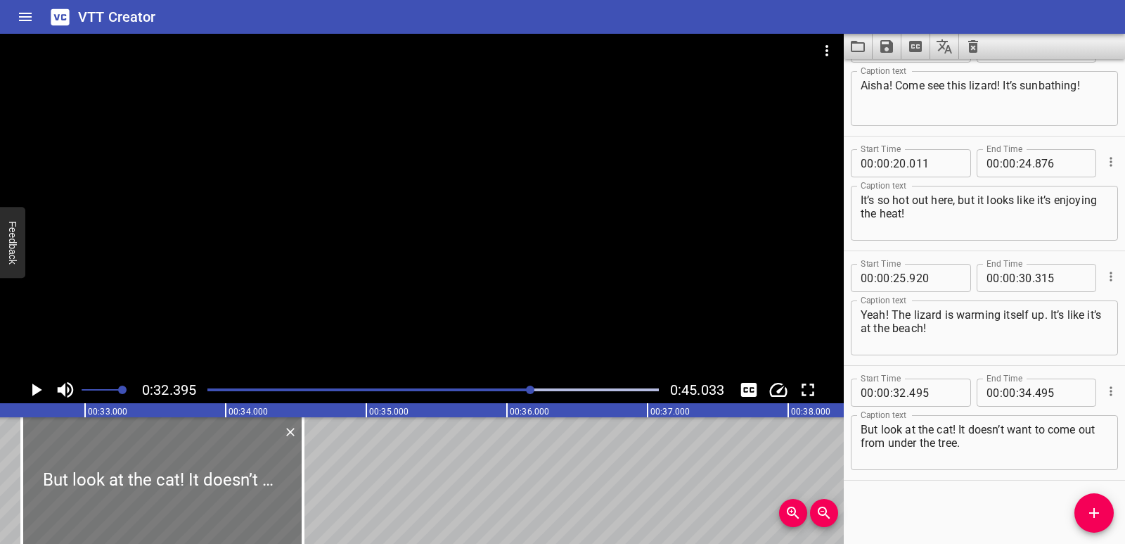
click at [228, 471] on div at bounding box center [162, 480] width 281 height 127
type input "550"
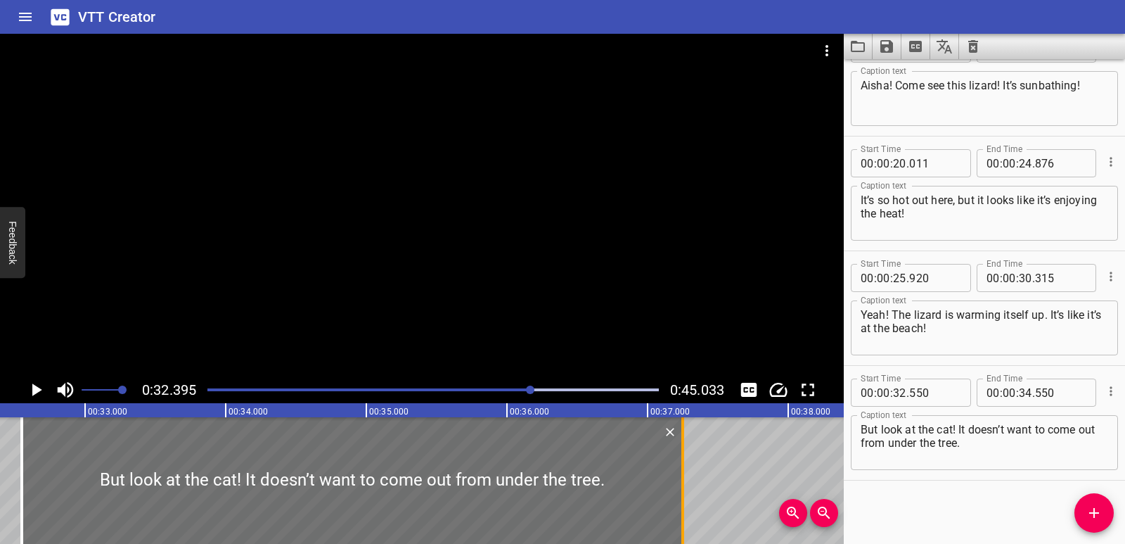
drag, startPoint x: 302, startPoint y: 480, endPoint x: 682, endPoint y: 479, distance: 379.8
click at [682, 479] on div at bounding box center [683, 480] width 3 height 127
type input "37"
type input "250"
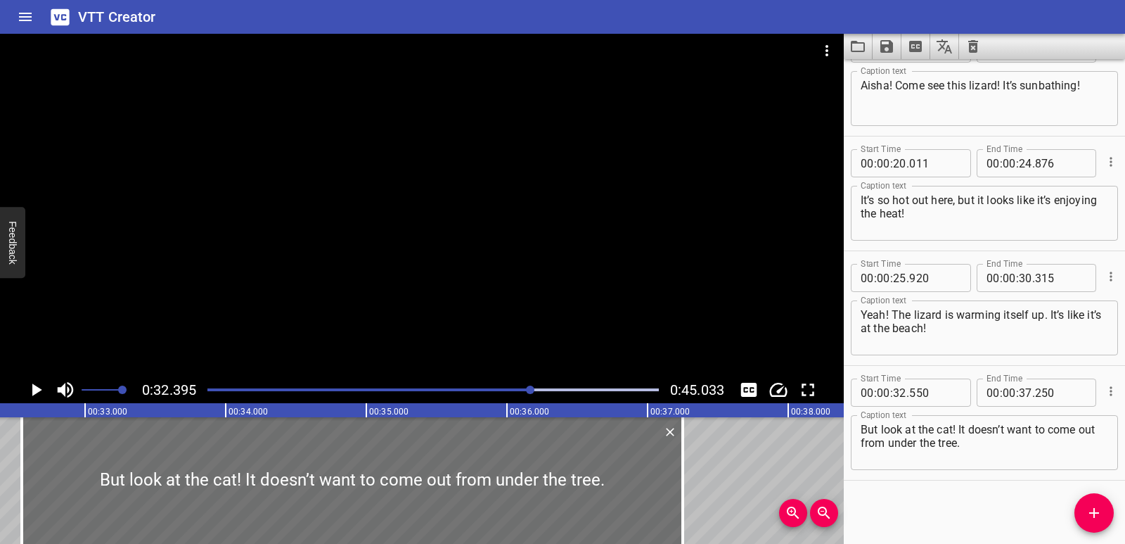
click at [37, 392] on icon "Play/Pause" at bounding box center [37, 389] width 10 height 13
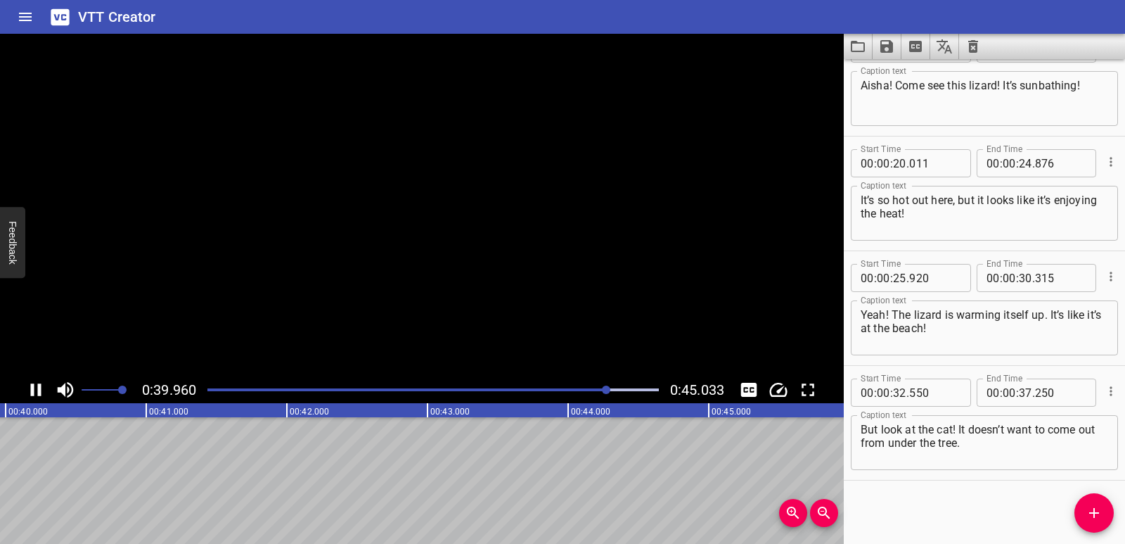
click at [37, 392] on icon "Play/Pause" at bounding box center [35, 389] width 21 height 21
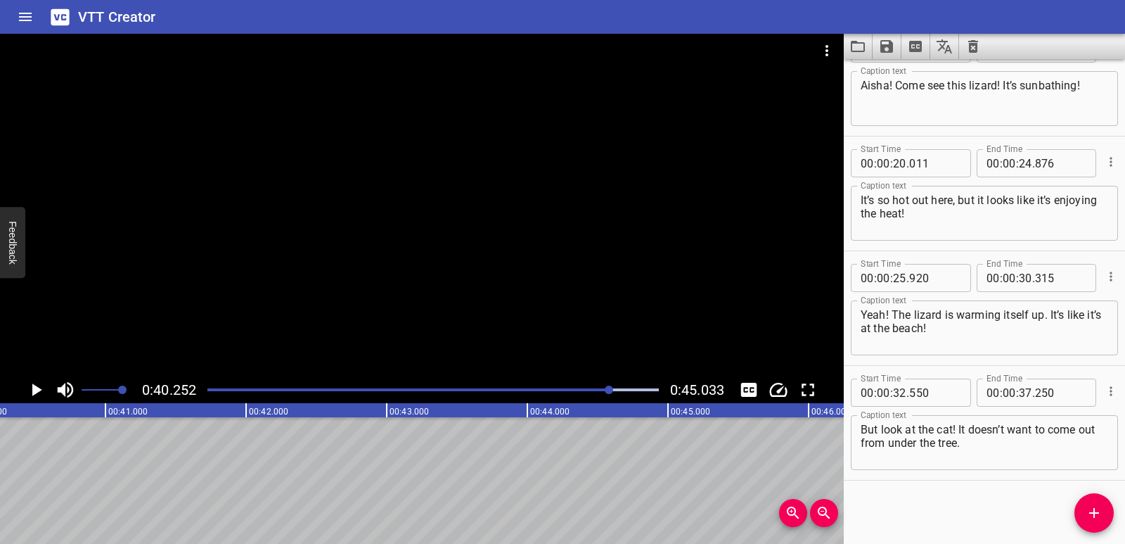
click at [1092, 511] on icon "Add Cue" at bounding box center [1094, 512] width 17 height 17
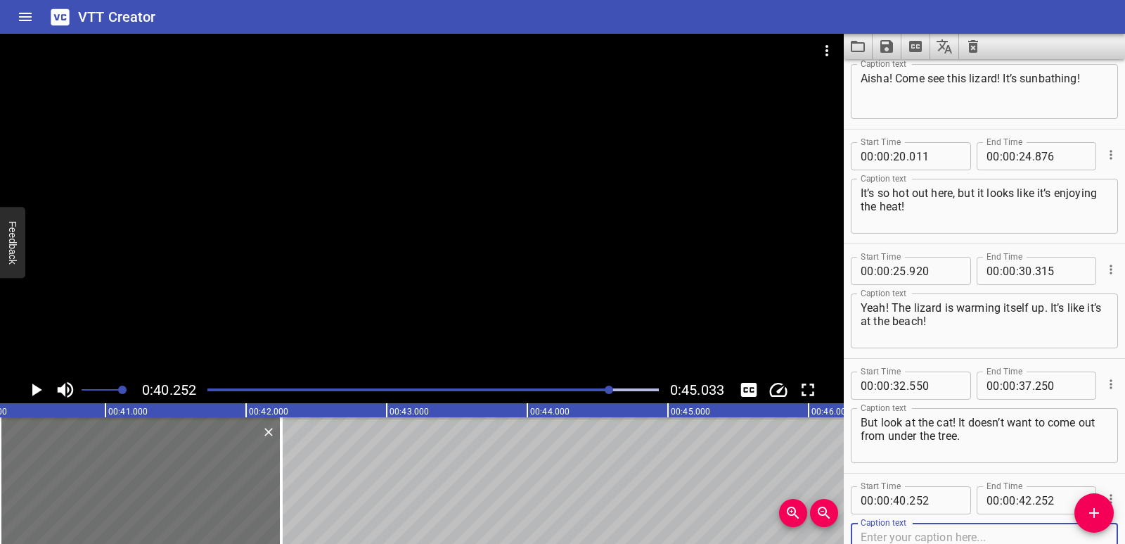
scroll to position [269, 0]
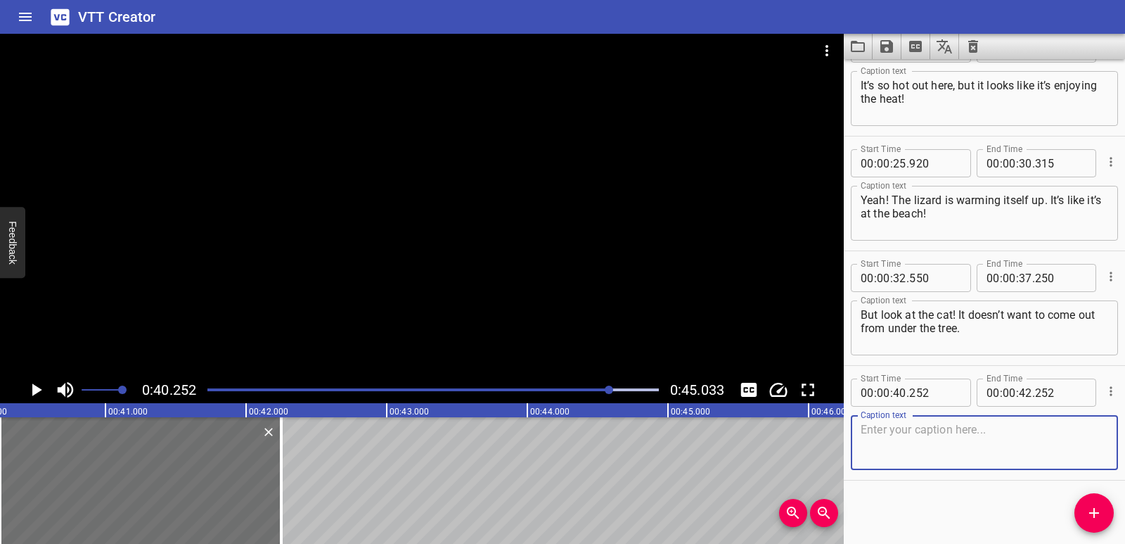
click at [916, 433] on textarea at bounding box center [985, 443] width 248 height 40
paste textarea "Why do you think some animals enjoy the heat while others hide from it?"
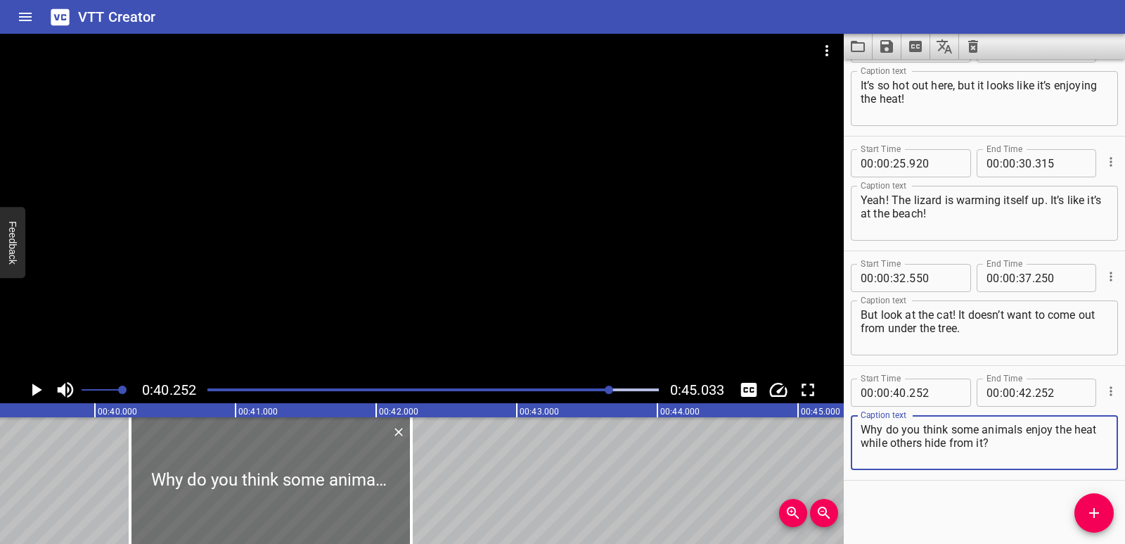
scroll to position [0, 5489]
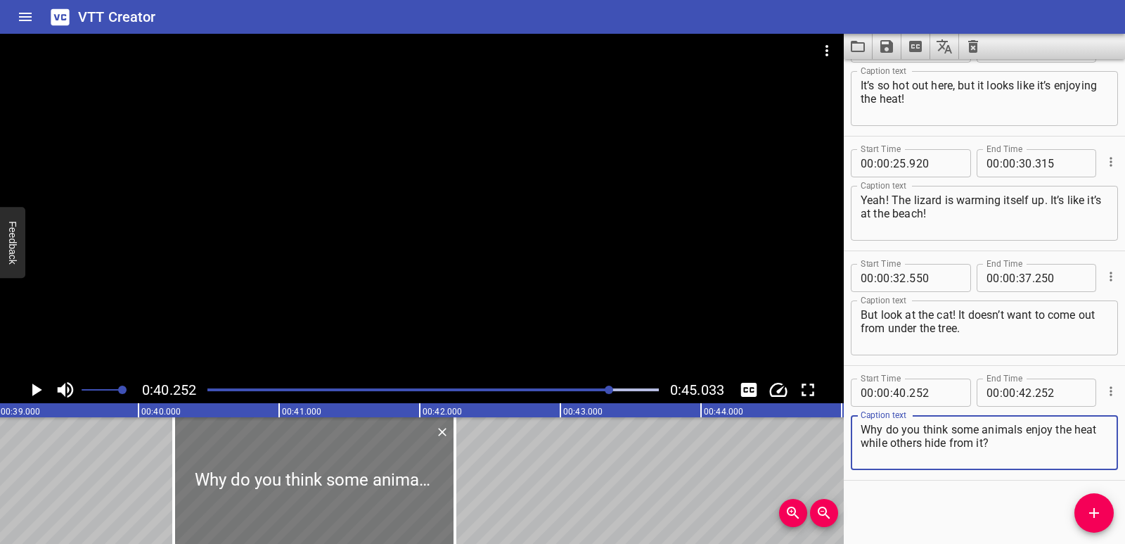
type textarea "Why do you think some animals enjoy the heat while others hide from it?"
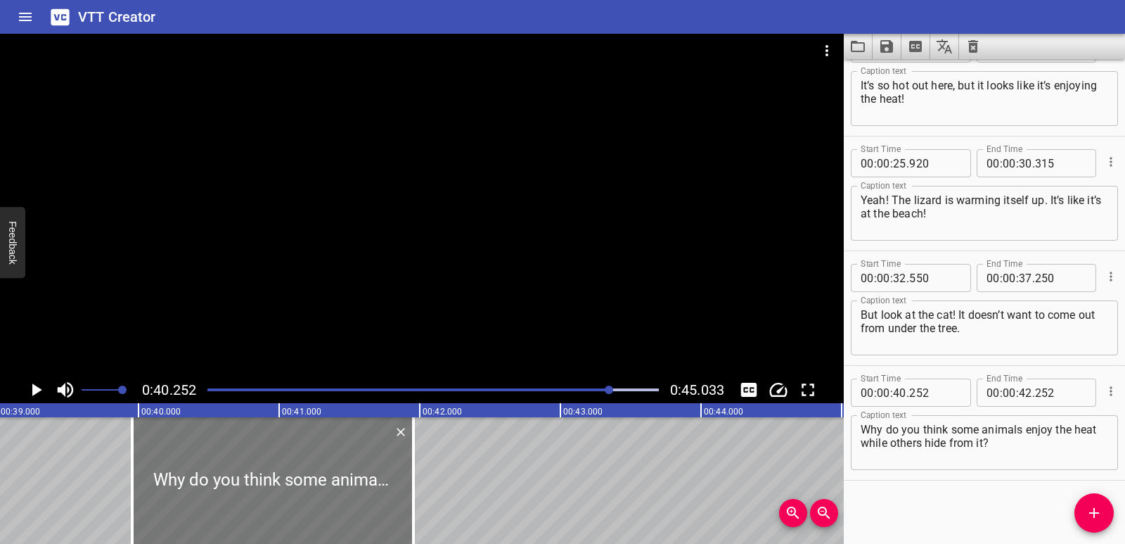
drag, startPoint x: 348, startPoint y: 509, endPoint x: 307, endPoint y: 508, distance: 41.5
click at [307, 508] on div at bounding box center [272, 480] width 281 height 127
type input "39"
type input "957"
type input "41"
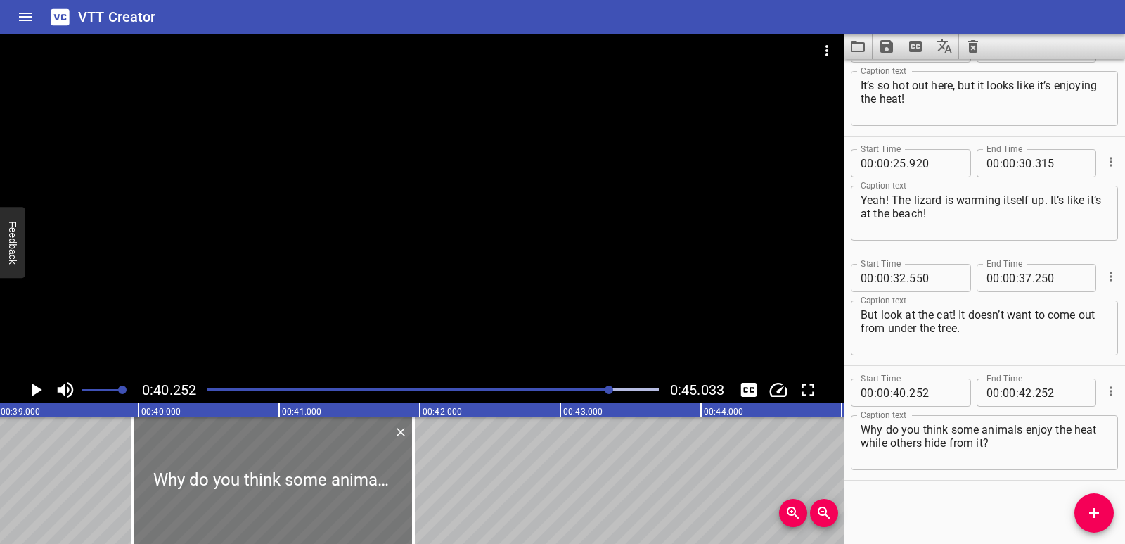
type input "957"
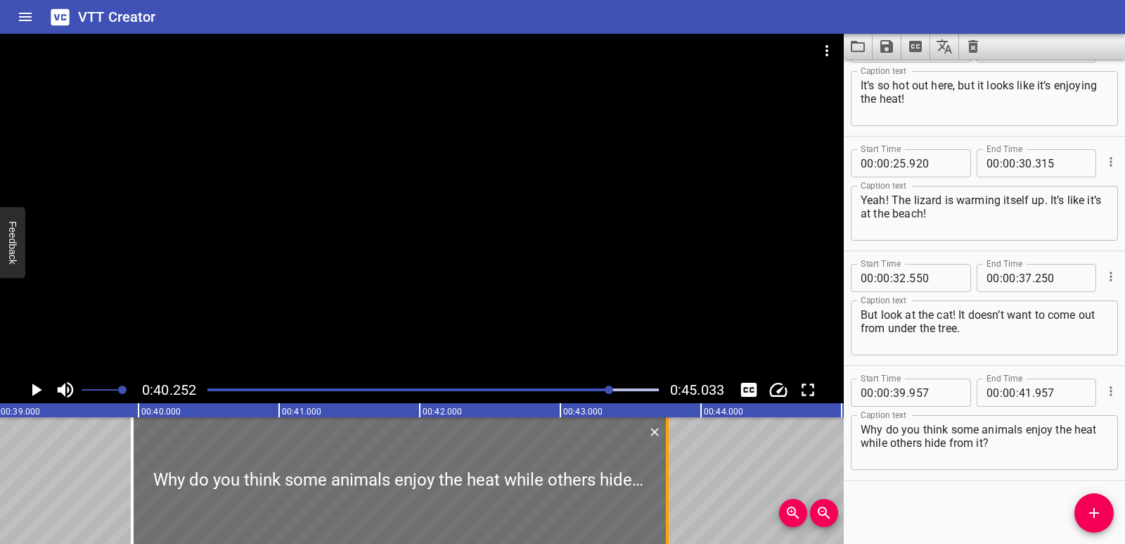
drag, startPoint x: 416, startPoint y: 485, endPoint x: 670, endPoint y: 482, distance: 254.0
click at [670, 482] on div at bounding box center [668, 480] width 14 height 127
type input "43"
type input "762"
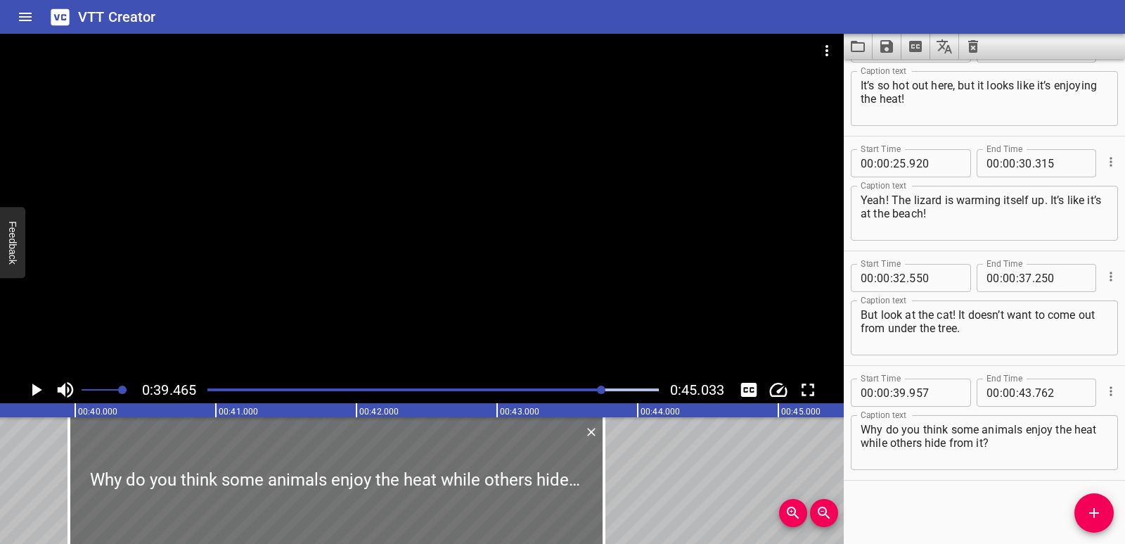
click at [37, 389] on icon "Play/Pause" at bounding box center [37, 389] width 10 height 13
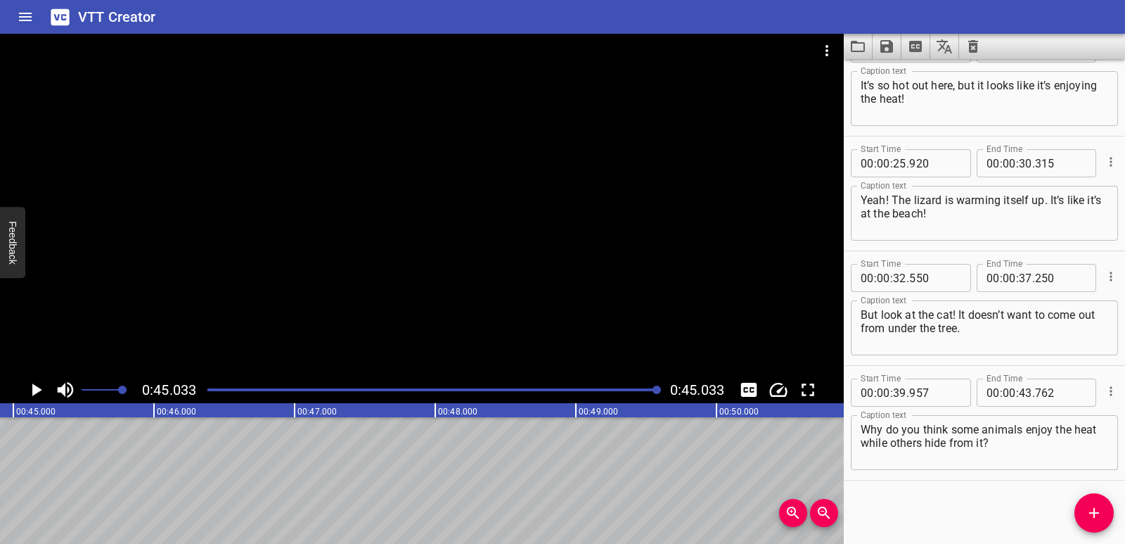
scroll to position [0, 6336]
click at [891, 45] on icon "Save captions to file" at bounding box center [887, 46] width 13 height 13
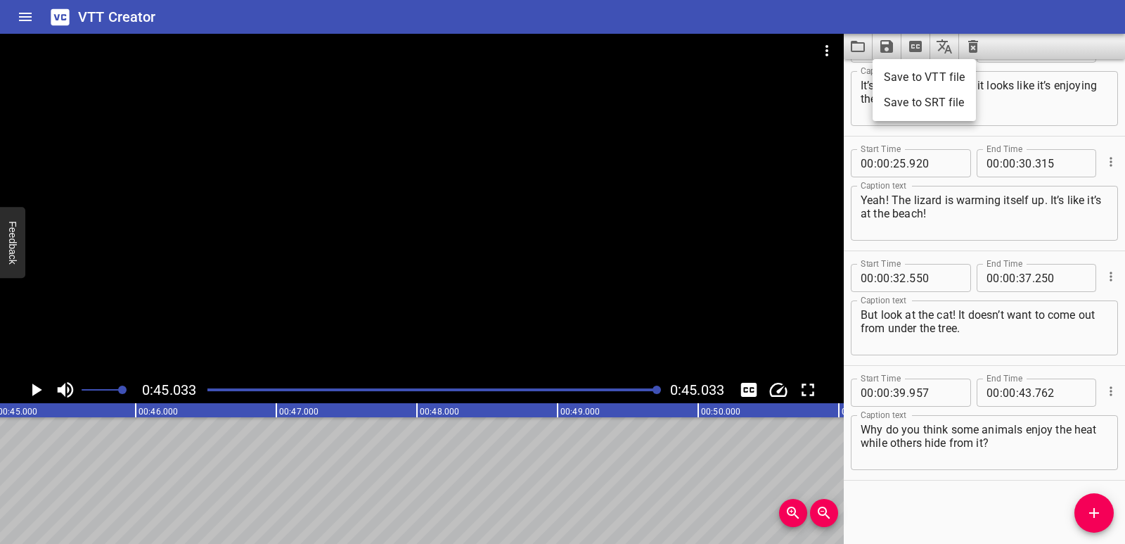
click at [902, 73] on li "Save to VTT file" at bounding box center [924, 77] width 103 height 25
